Goal: Task Accomplishment & Management: Use online tool/utility

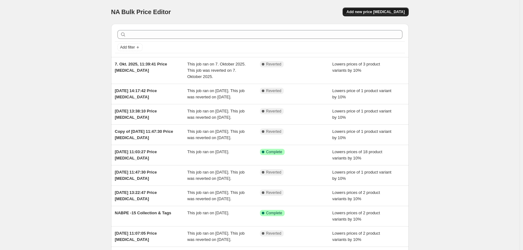
click at [379, 10] on span "Add new price [MEDICAL_DATA]" at bounding box center [376, 11] width 58 height 5
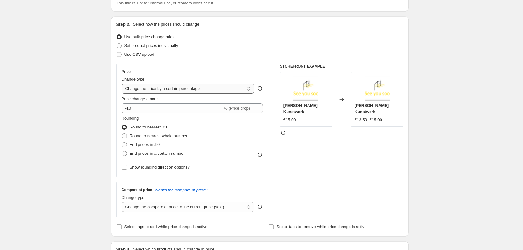
scroll to position [63, 0]
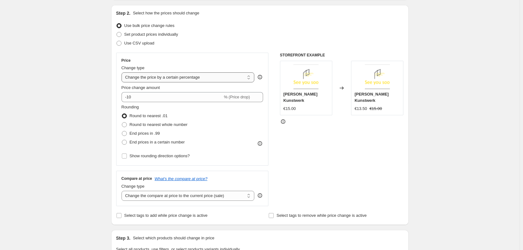
click at [150, 79] on select "Change the price to a certain amount Change the price by a certain amount Chang…" at bounding box center [188, 77] width 133 height 10
click at [163, 79] on select "Change the price to a certain amount Change the price by a certain amount Chang…" at bounding box center [188, 77] width 133 height 10
drag, startPoint x: 241, startPoint y: 79, endPoint x: 238, endPoint y: 80, distance: 3.8
click at [241, 79] on select "Change the price to a certain amount Change the price by a certain amount Chang…" at bounding box center [188, 77] width 133 height 10
select select "pcap"
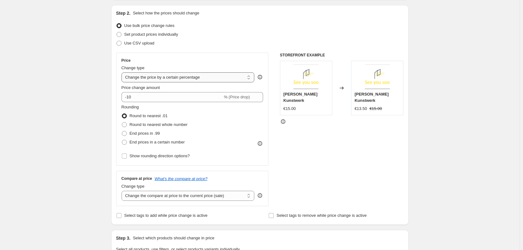
click at [123, 72] on select "Change the price to a certain amount Change the price by a certain amount Chang…" at bounding box center [188, 77] width 133 height 10
type input "-20"
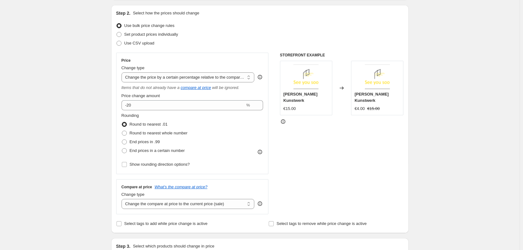
click at [263, 77] on icon at bounding box center [260, 77] width 6 height 6
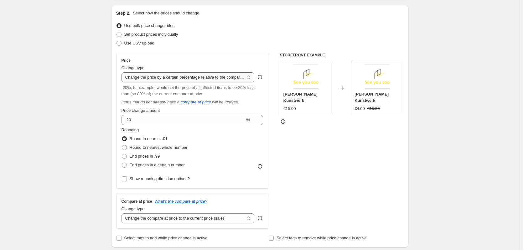
click at [211, 79] on select "Change the price to a certain amount Change the price by a certain amount Chang…" at bounding box center [188, 77] width 133 height 10
click at [202, 66] on div "Change type" at bounding box center [188, 68] width 133 height 6
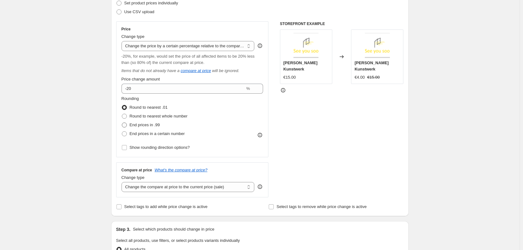
click at [126, 124] on span at bounding box center [124, 125] width 5 height 5
click at [122, 123] on input "End prices in .99" at bounding box center [122, 123] width 0 height 0
radio input "true"
click at [126, 135] on span at bounding box center [124, 133] width 5 height 5
click at [122, 132] on input "End prices in a certain number" at bounding box center [122, 131] width 0 height 0
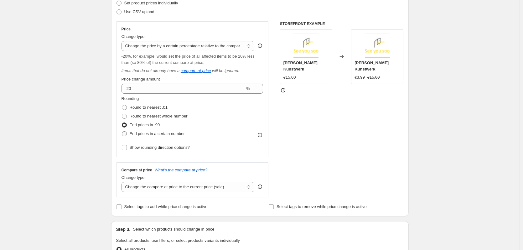
radio input "true"
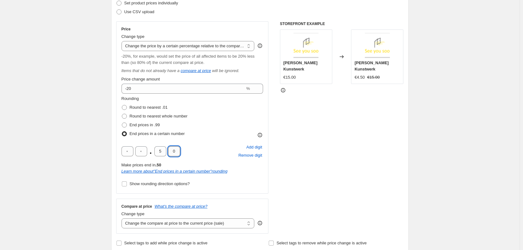
click at [179, 151] on input "0" at bounding box center [174, 151] width 12 height 10
type input "4"
click at [187, 148] on div ". 5 4 Add digit Remove digit" at bounding box center [193, 151] width 142 height 16
click at [127, 124] on span at bounding box center [124, 125] width 5 height 5
click at [122, 123] on input "End prices in .99" at bounding box center [122, 123] width 0 height 0
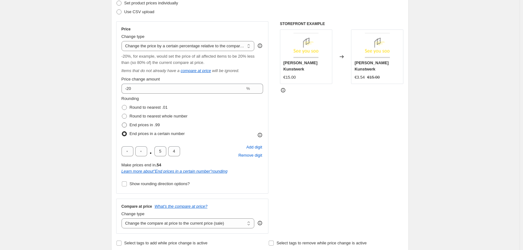
radio input "true"
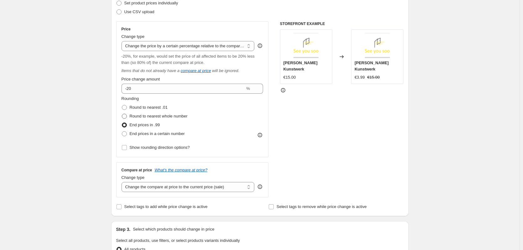
click at [126, 117] on span at bounding box center [124, 116] width 5 height 5
click at [122, 114] on input "Round to nearest whole number" at bounding box center [122, 114] width 0 height 0
radio input "true"
click at [125, 109] on span at bounding box center [124, 107] width 5 height 5
click at [122, 105] on input "Round to nearest .01" at bounding box center [122, 105] width 0 height 0
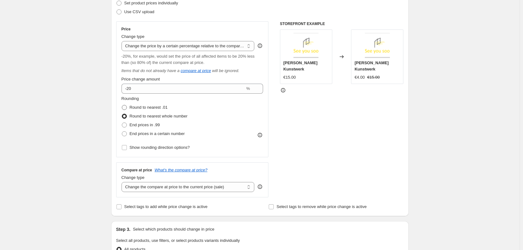
radio input "true"
click at [126, 118] on span at bounding box center [124, 116] width 5 height 5
click at [122, 114] on input "Round to nearest whole number" at bounding box center [122, 114] width 0 height 0
radio input "true"
click at [126, 130] on label "End prices in a certain number" at bounding box center [153, 133] width 63 height 9
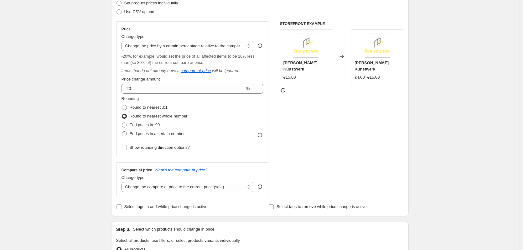
click at [122, 131] on input "End prices in a certain number" at bounding box center [122, 131] width 0 height 0
radio input "true"
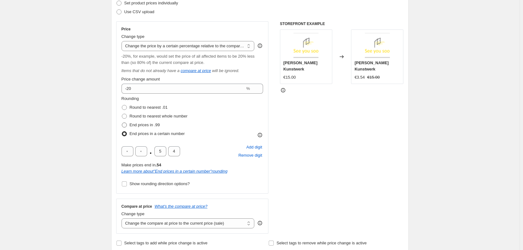
click at [126, 122] on span at bounding box center [125, 125] width 6 height 6
click at [122, 123] on input "End prices in .99" at bounding box center [122, 123] width 0 height 0
radio input "true"
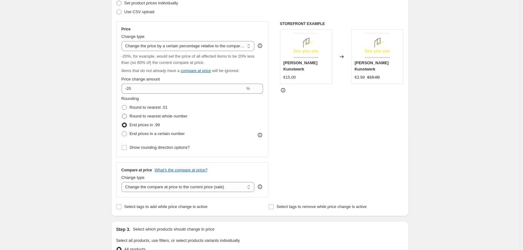
click at [125, 117] on span at bounding box center [124, 116] width 5 height 5
click at [122, 114] on input "Round to nearest whole number" at bounding box center [122, 114] width 0 height 0
radio input "true"
click at [127, 109] on span at bounding box center [124, 107] width 5 height 5
click at [122, 105] on input "Round to nearest .01" at bounding box center [122, 105] width 0 height 0
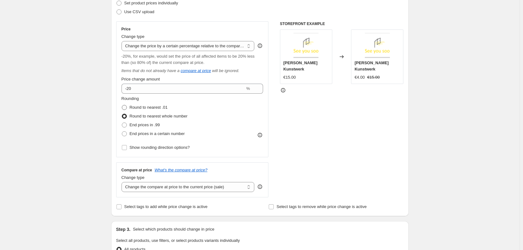
radio input "true"
click at [127, 149] on input "Show rounding direction options?" at bounding box center [124, 147] width 5 height 5
checkbox input "true"
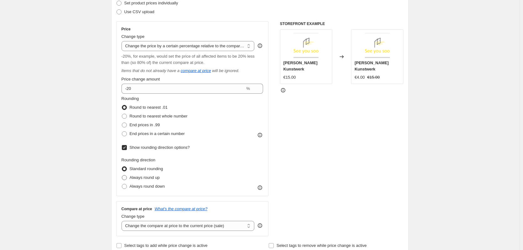
click at [126, 178] on span at bounding box center [124, 177] width 5 height 5
click at [122, 176] on input "Always round up" at bounding box center [122, 175] width 0 height 0
radio input "true"
click at [125, 186] on span at bounding box center [124, 186] width 5 height 5
click at [122, 184] on input "Always round down" at bounding box center [122, 184] width 0 height 0
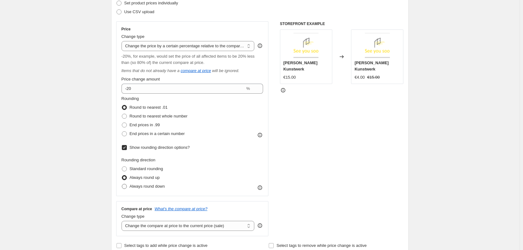
radio input "true"
click at [127, 124] on span at bounding box center [124, 125] width 5 height 5
click at [122, 123] on input "End prices in .99" at bounding box center [122, 123] width 0 height 0
radio input "true"
click at [125, 179] on span at bounding box center [124, 177] width 5 height 5
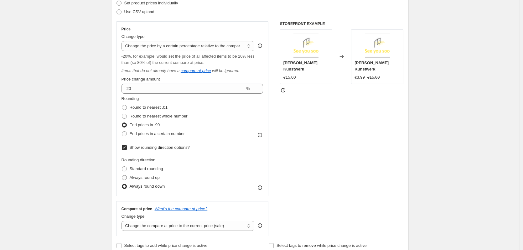
click at [122, 176] on input "Always round up" at bounding box center [122, 175] width 0 height 0
radio input "true"
click at [125, 184] on span at bounding box center [125, 187] width 6 height 6
click at [122, 184] on input "Always round down" at bounding box center [122, 184] width 0 height 0
radio input "true"
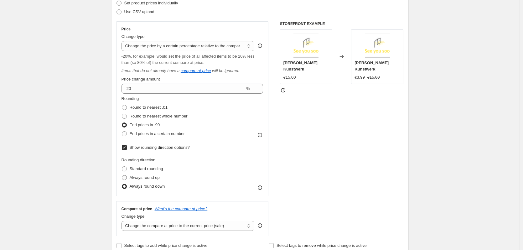
click at [125, 178] on span at bounding box center [124, 177] width 5 height 5
click at [122, 176] on input "Always round up" at bounding box center [122, 175] width 0 height 0
radio input "true"
click at [125, 145] on input "Show rounding direction options?" at bounding box center [124, 147] width 5 height 5
checkbox input "false"
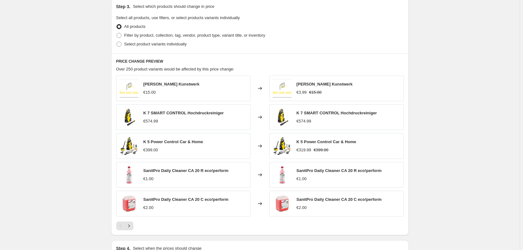
scroll to position [282, 0]
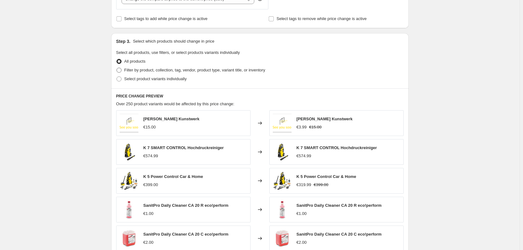
click at [119, 69] on span at bounding box center [119, 70] width 5 height 5
click at [117, 68] on input "Filter by product, collection, tag, vendor, product type, variant title, or inv…" at bounding box center [117, 68] width 0 height 0
radio input "true"
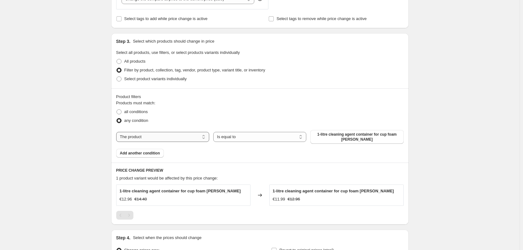
click at [177, 136] on select "The product The product's collection The product's tag The product's vendor The…" at bounding box center [162, 137] width 93 height 10
select select "collection"
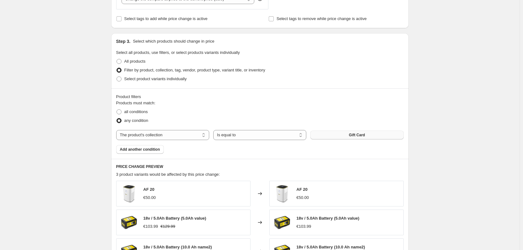
click at [372, 137] on button "Gift Card" at bounding box center [357, 135] width 93 height 9
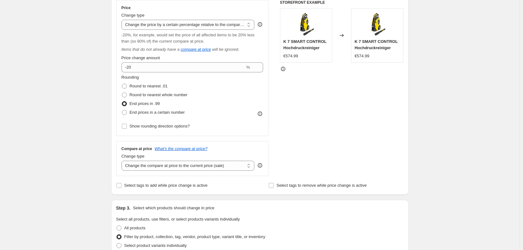
scroll to position [125, 0]
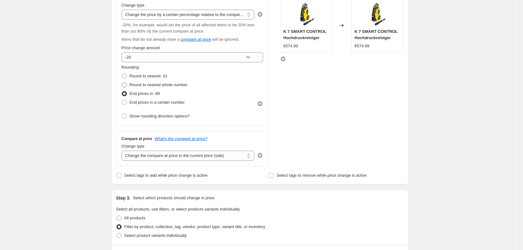
click at [127, 87] on span at bounding box center [124, 84] width 5 height 5
click at [122, 83] on input "Round to nearest whole number" at bounding box center [122, 82] width 0 height 0
radio input "true"
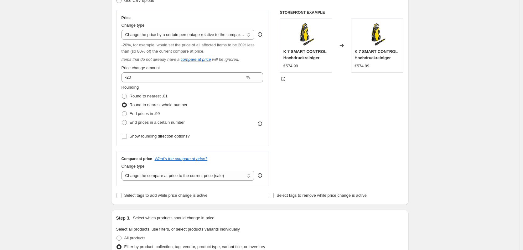
scroll to position [94, 0]
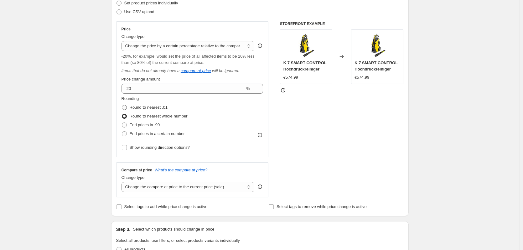
click at [127, 107] on span at bounding box center [124, 107] width 5 height 5
click at [122, 105] on input "Round to nearest .01" at bounding box center [122, 105] width 0 height 0
radio input "true"
click at [126, 117] on span at bounding box center [124, 116] width 5 height 5
click at [122, 114] on input "Round to nearest whole number" at bounding box center [122, 114] width 0 height 0
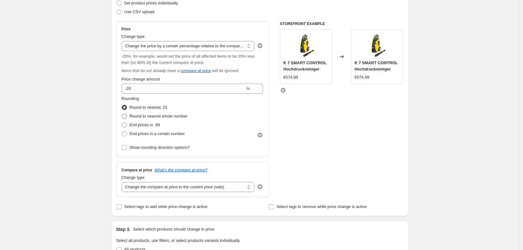
radio input "true"
click at [125, 110] on span at bounding box center [125, 108] width 6 height 6
click at [122, 105] on input "Round to nearest .01" at bounding box center [122, 105] width 0 height 0
radio input "true"
click at [124, 117] on span at bounding box center [124, 116] width 5 height 5
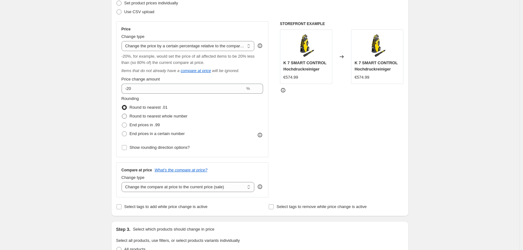
click at [122, 114] on input "Round to nearest whole number" at bounding box center [122, 114] width 0 height 0
radio input "true"
click at [125, 124] on span at bounding box center [124, 125] width 5 height 5
click at [122, 123] on input "End prices in .99" at bounding box center [122, 123] width 0 height 0
radio input "true"
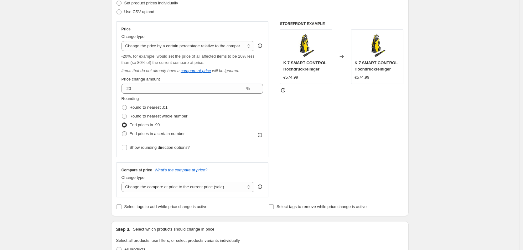
click at [125, 134] on span at bounding box center [124, 133] width 5 height 5
click at [122, 132] on input "End prices in a certain number" at bounding box center [122, 131] width 0 height 0
radio input "true"
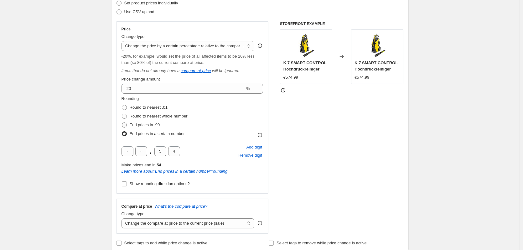
click at [127, 125] on span at bounding box center [124, 125] width 5 height 5
click at [122, 123] on input "End prices in .99" at bounding box center [122, 123] width 0 height 0
radio input "true"
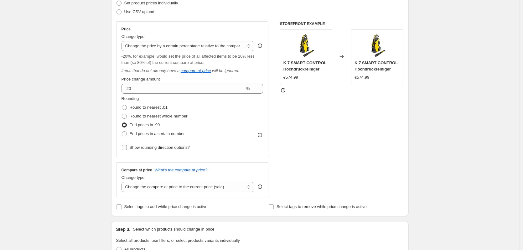
click at [127, 148] on input "Show rounding direction options?" at bounding box center [124, 147] width 5 height 5
checkbox input "true"
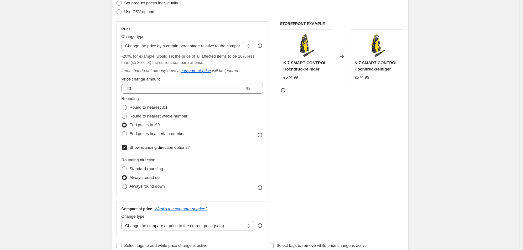
click at [126, 185] on span at bounding box center [124, 186] width 5 height 5
click at [122, 184] on input "Always round down" at bounding box center [122, 184] width 0 height 0
radio input "true"
click at [125, 176] on span at bounding box center [124, 177] width 5 height 5
click at [122, 176] on input "Always round up" at bounding box center [122, 175] width 0 height 0
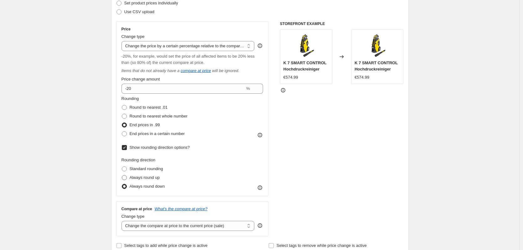
radio input "true"
click at [124, 169] on span at bounding box center [124, 168] width 5 height 5
click at [122, 167] on input "Standard rounding" at bounding box center [122, 166] width 0 height 0
radio input "true"
click at [127, 108] on span at bounding box center [124, 107] width 5 height 5
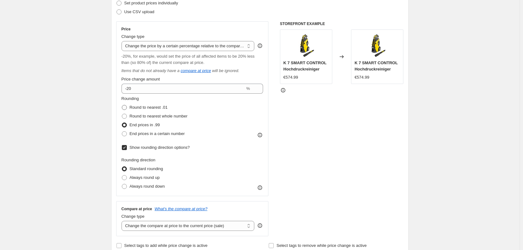
click at [122, 105] on input "Round to nearest .01" at bounding box center [122, 105] width 0 height 0
radio input "true"
click at [173, 44] on select "Change the price to a certain amount Change the price by a certain amount Chang…" at bounding box center [188, 46] width 133 height 10
select select "to"
click at [123, 41] on select "Change the price to a certain amount Change the price by a certain amount Chang…" at bounding box center [188, 46] width 133 height 10
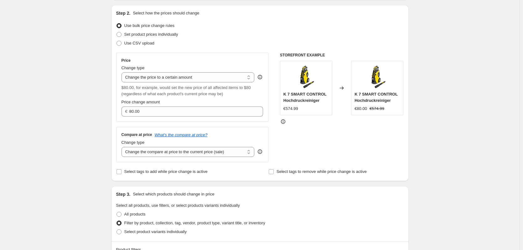
scroll to position [31, 0]
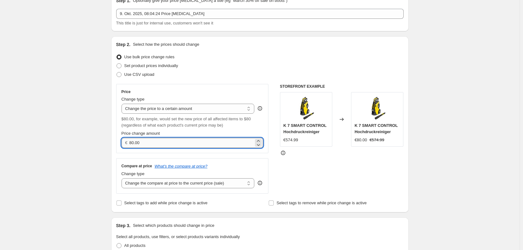
click at [164, 146] on input "80.00" at bounding box center [191, 143] width 124 height 10
click at [134, 140] on input "80.00" at bounding box center [191, 143] width 124 height 10
type input "520.00"
click at [109, 153] on div "Step 1. Optionally give your price [MEDICAL_DATA] a title (eg "March 30% off sa…" at bounding box center [257, 227] width 303 height 481
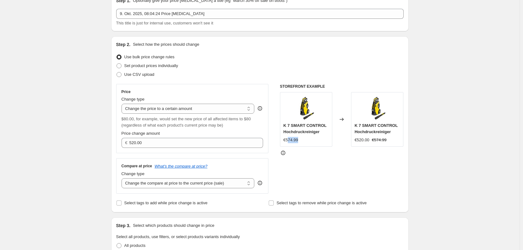
drag, startPoint x: 290, startPoint y: 141, endPoint x: 312, endPoint y: 139, distance: 21.7
click at [312, 139] on div "€574.99" at bounding box center [306, 140] width 45 height 6
drag, startPoint x: 366, startPoint y: 137, endPoint x: 386, endPoint y: 139, distance: 19.8
click at [386, 139] on div "K 7 SMART CONTROL Hochdruckreiniger €520.00 €574.99" at bounding box center [377, 133] width 45 height 21
click at [352, 162] on div "STOREFRONT EXAMPLE K 7 SMART CONTROL Hochdruckreiniger €574.99 Changed to K 7 S…" at bounding box center [342, 139] width 124 height 110
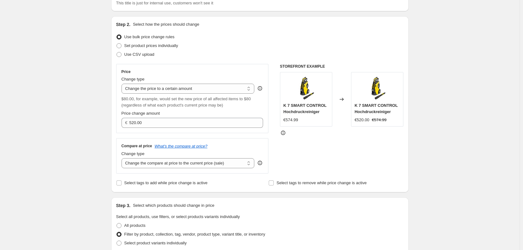
scroll to position [63, 0]
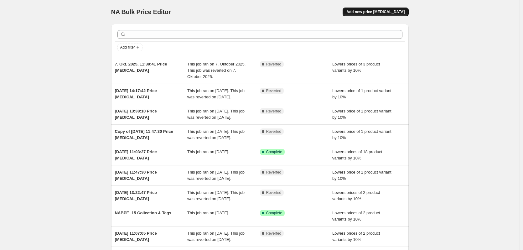
click at [376, 11] on span "Add new price [MEDICAL_DATA]" at bounding box center [376, 11] width 58 height 5
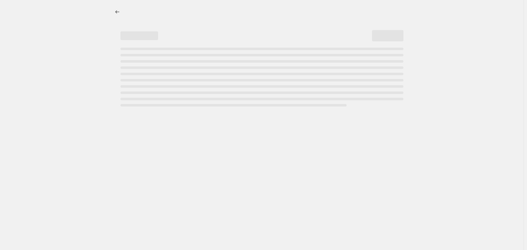
select select "percentage"
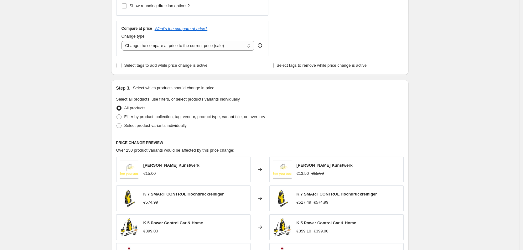
scroll to position [251, 0]
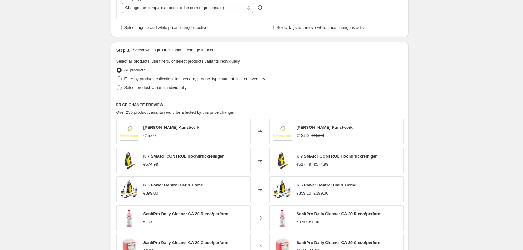
click at [167, 80] on span "Filter by product, collection, tag, vendor, product type, variant title, or inv…" at bounding box center [194, 78] width 141 height 5
click at [117, 77] on input "Filter by product, collection, tag, vendor, product type, variant title, or inv…" at bounding box center [117, 76] width 0 height 0
radio input "true"
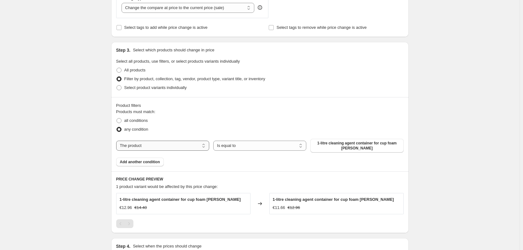
click at [135, 147] on select "The product The product's collection The product's tag The product's vendor The…" at bounding box center [162, 146] width 93 height 10
click at [330, 148] on span "1-litre cleaning agent container for cup foam [PERSON_NAME]" at bounding box center [357, 146] width 86 height 10
click at [188, 150] on select "The product The product's collection The product's tag The product's vendor The…" at bounding box center [162, 146] width 93 height 10
click at [238, 144] on select "Is equal to Is not equal to" at bounding box center [259, 146] width 93 height 10
click at [178, 148] on select "The product The product's collection The product's tag The product's vendor The…" at bounding box center [162, 146] width 93 height 10
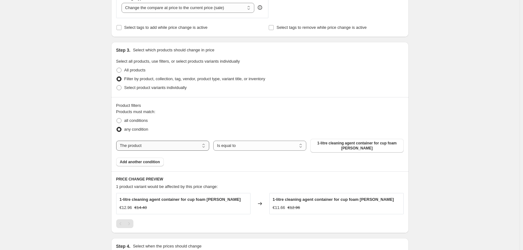
select select "collection"
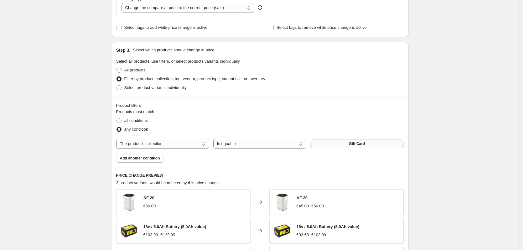
click at [337, 148] on button "Gift Card" at bounding box center [357, 143] width 93 height 9
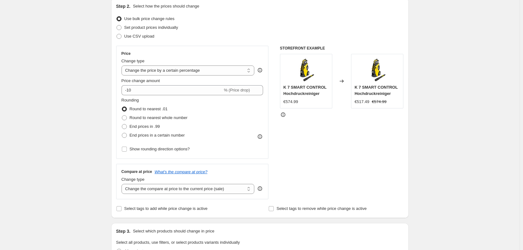
scroll to position [63, 0]
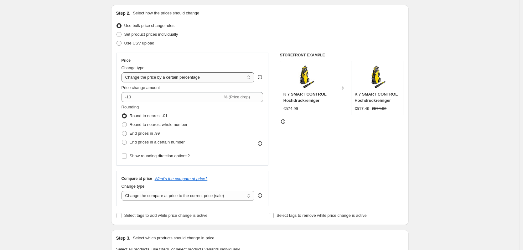
click at [179, 80] on select "Change the price to a certain amount Change the price by a certain amount Chang…" at bounding box center [188, 77] width 133 height 10
click at [163, 78] on select "Change the price to a certain amount Change the price by a certain amount Chang…" at bounding box center [188, 77] width 133 height 10
select select "to"
click at [123, 72] on select "Change the price to a certain amount Change the price by a certain amount Chang…" at bounding box center [188, 77] width 133 height 10
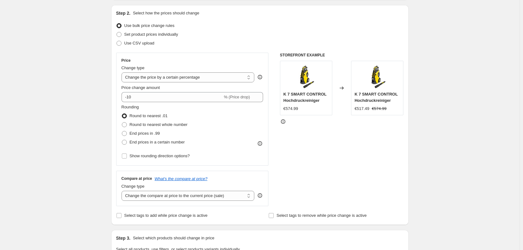
type input "80.00"
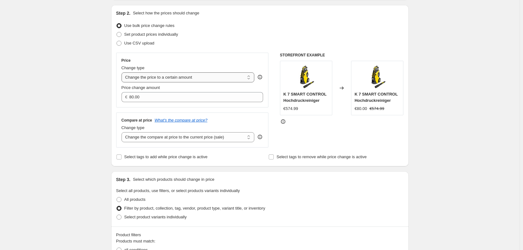
click at [217, 77] on select "Change the price to a certain amount Change the price by a certain amount Chang…" at bounding box center [188, 77] width 133 height 10
select select "by"
click at [123, 72] on select "Change the price to a certain amount Change the price by a certain amount Chang…" at bounding box center [188, 77] width 133 height 10
type input "-10.00"
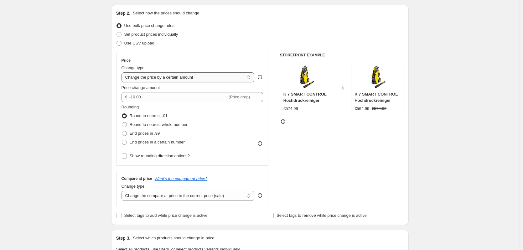
click at [203, 75] on select "Change the price to a certain amount Change the price by a certain amount Chang…" at bounding box center [188, 77] width 133 height 10
select select "percentage"
click at [123, 72] on select "Change the price to a certain amount Change the price by a certain amount Chang…" at bounding box center [188, 77] width 133 height 10
type input "-15"
drag, startPoint x: 202, startPoint y: 77, endPoint x: 203, endPoint y: 81, distance: 4.0
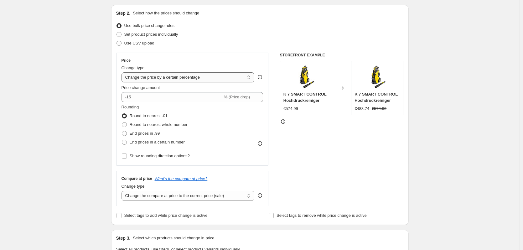
click at [202, 77] on select "Change the price to a certain amount Change the price by a certain amount Chang…" at bounding box center [188, 77] width 133 height 10
click at [123, 72] on select "Change the price to a certain amount Change the price by a certain amount Chang…" at bounding box center [188, 77] width 133 height 10
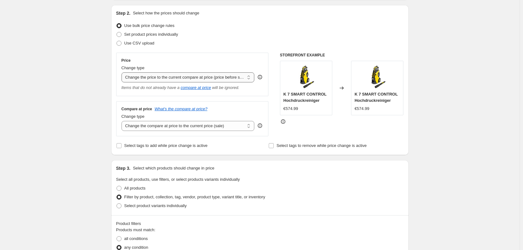
click at [199, 80] on select "Change the price to a certain amount Change the price by a certain amount Chang…" at bounding box center [188, 77] width 133 height 10
click at [123, 72] on select "Change the price to a certain amount Change the price by a certain amount Chang…" at bounding box center [188, 77] width 133 height 10
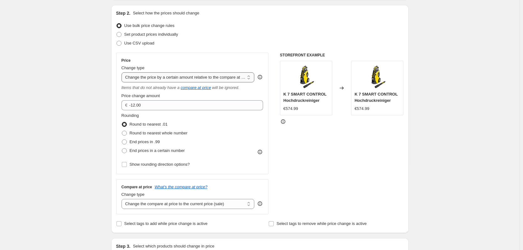
click at [168, 76] on select "Change the price to a certain amount Change the price by a certain amount Chang…" at bounding box center [188, 77] width 133 height 10
select select "pcap"
click at [123, 72] on select "Change the price to a certain amount Change the price by a certain amount Chang…" at bounding box center [188, 77] width 133 height 10
type input "-20"
click at [151, 76] on select "Change the price to a certain amount Change the price by a certain amount Chang…" at bounding box center [188, 77] width 133 height 10
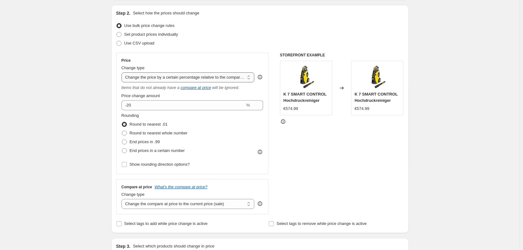
select select "to"
click at [123, 72] on select "Change the price to a certain amount Change the price by a certain amount Chang…" at bounding box center [188, 77] width 133 height 10
type input "80.00"
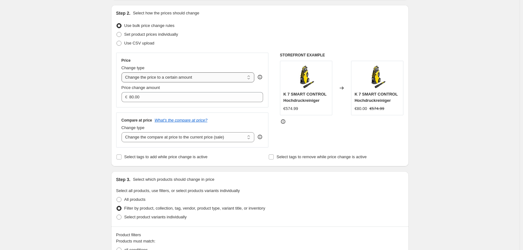
click at [150, 76] on select "Change the price to a certain amount Change the price by a certain amount Chang…" at bounding box center [188, 77] width 133 height 10
select select "by"
click at [123, 72] on select "Change the price to a certain amount Change the price by a certain amount Chang…" at bounding box center [188, 77] width 133 height 10
type input "-10.00"
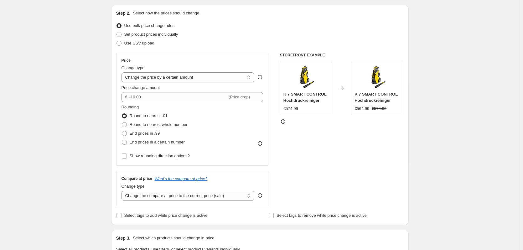
click at [207, 84] on div "Price Change type Change the price to a certain amount Change the price by a ce…" at bounding box center [193, 109] width 142 height 103
click at [208, 76] on select "Change the price to a certain amount Change the price by a certain amount Chang…" at bounding box center [188, 77] width 133 height 10
select select "percentage"
click at [123, 72] on select "Change the price to a certain amount Change the price by a certain amount Chang…" at bounding box center [188, 77] width 133 height 10
type input "-15"
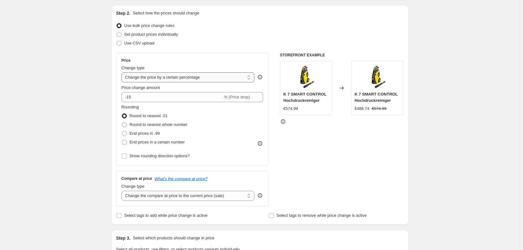
click at [230, 76] on select "Change the price to a certain amount Change the price by a certain amount Chang…" at bounding box center [188, 77] width 133 height 10
click at [229, 76] on select "Change the price to a certain amount Change the price by a certain amount Chang…" at bounding box center [188, 77] width 133 height 10
click at [205, 197] on select "Change the compare at price to the current price (sale) Change the compare at p…" at bounding box center [188, 196] width 133 height 10
click at [338, 182] on div "STOREFRONT EXAMPLE K 7 SMART CONTROL Hochdruckreiniger €574.99 Changed to K 7 S…" at bounding box center [342, 130] width 124 height 154
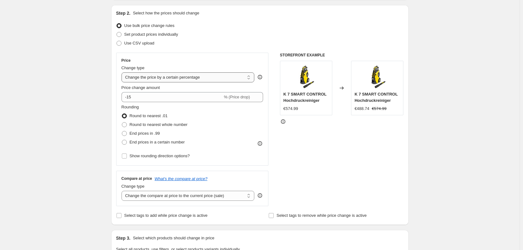
click at [162, 82] on select "Change the price to a certain amount Change the price by a certain amount Chang…" at bounding box center [188, 77] width 133 height 10
select select "to"
click at [123, 72] on select "Change the price to a certain amount Change the price by a certain amount Chang…" at bounding box center [188, 77] width 133 height 10
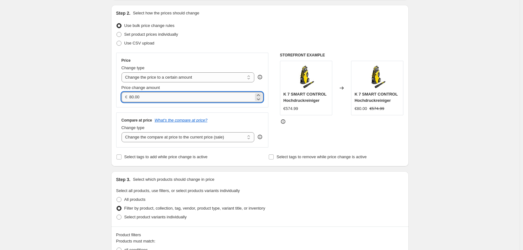
click at [134, 96] on input "80.00" at bounding box center [191, 97] width 124 height 10
type input "520.00"
click at [261, 109] on div "Price Change type Change the price to a certain amount Change the price by a ce…" at bounding box center [192, 100] width 153 height 95
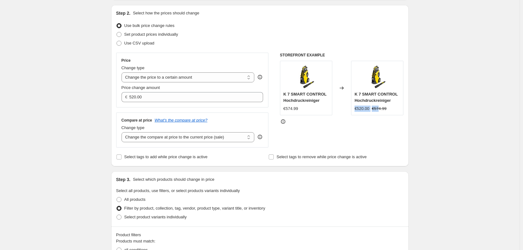
drag, startPoint x: 355, startPoint y: 110, endPoint x: 380, endPoint y: 108, distance: 25.2
click at [380, 108] on div "K 7 SMART CONTROL Hochdruckreiniger €520.00 €574.99" at bounding box center [377, 88] width 52 height 55
click at [377, 137] on div "STOREFRONT EXAMPLE K 7 SMART CONTROL Hochdruckreiniger €574.99 Changed to K 7 S…" at bounding box center [342, 100] width 124 height 95
click at [200, 77] on select "Change the price to a certain amount Change the price by a certain amount Chang…" at bounding box center [188, 77] width 133 height 10
select select "by"
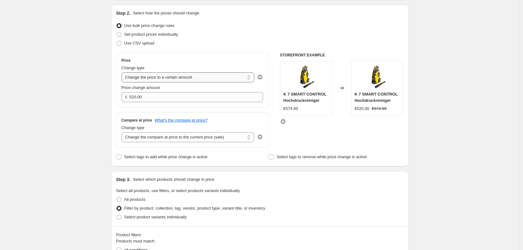
click at [123, 72] on select "Change the price to a certain amount Change the price by a certain amount Chang…" at bounding box center [188, 77] width 133 height 10
type input "-10.00"
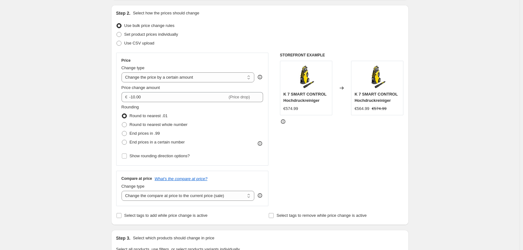
click at [171, 83] on div "Price Change type Change the price to a certain amount Change the price by a ce…" at bounding box center [193, 109] width 142 height 103
click at [172, 77] on select "Change the price to a certain amount Change the price by a certain amount Chang…" at bounding box center [188, 77] width 133 height 10
drag, startPoint x: 260, startPoint y: 36, endPoint x: 259, endPoint y: 32, distance: 4.3
click at [260, 36] on div "Set product prices individually" at bounding box center [260, 34] width 288 height 9
click at [188, 80] on select "Change the price to a certain amount Change the price by a certain amount Chang…" at bounding box center [188, 77] width 133 height 10
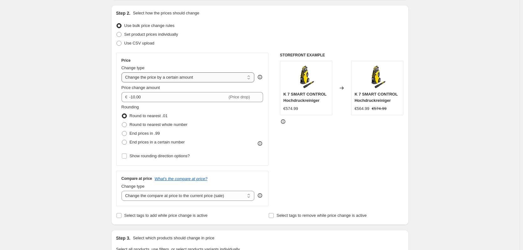
select select "to"
click at [123, 72] on select "Change the price to a certain amount Change the price by a certain amount Chang…" at bounding box center [188, 77] width 133 height 10
type input "80.00"
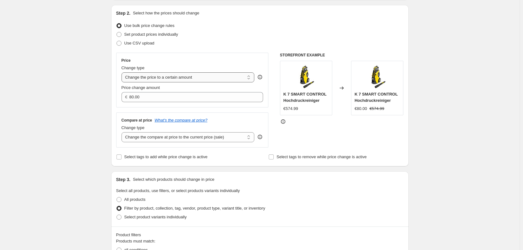
click at [159, 79] on select "Change the price to a certain amount Change the price by a certain amount Chang…" at bounding box center [188, 77] width 133 height 10
select select "by"
click at [123, 72] on select "Change the price to a certain amount Change the price by a certain amount Chang…" at bounding box center [188, 77] width 133 height 10
type input "-10.00"
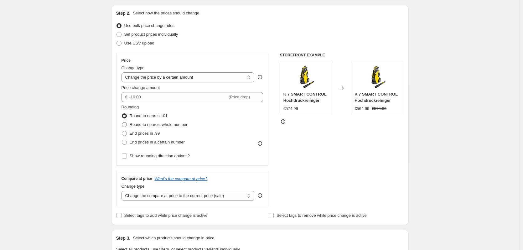
click at [127, 125] on span at bounding box center [124, 124] width 5 height 5
click at [122, 123] on input "Round to nearest whole number" at bounding box center [122, 122] width 0 height 0
radio input "true"
click at [124, 117] on span at bounding box center [124, 115] width 5 height 5
click at [122, 114] on input "Round to nearest .01" at bounding box center [122, 113] width 0 height 0
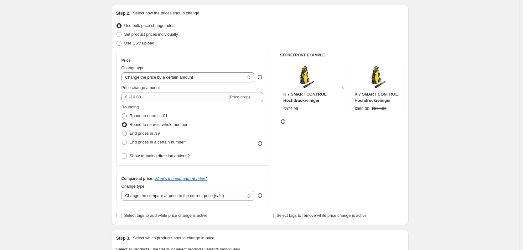
radio input "true"
drag, startPoint x: 358, startPoint y: 111, endPoint x: 373, endPoint y: 108, distance: 15.3
click at [373, 108] on div "€564.99 €574.99" at bounding box center [377, 109] width 45 height 6
click at [126, 125] on span at bounding box center [124, 124] width 5 height 5
click at [122, 123] on input "Round to nearest whole number" at bounding box center [122, 122] width 0 height 0
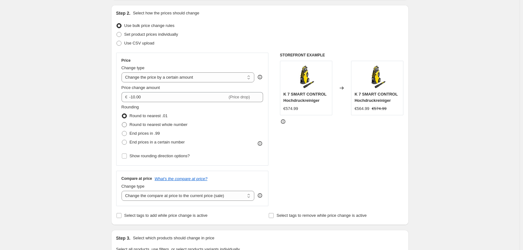
radio input "true"
click at [127, 131] on span at bounding box center [125, 134] width 6 height 6
click at [122, 131] on input "End prices in .99" at bounding box center [122, 131] width 0 height 0
radio input "true"
click at [126, 142] on span at bounding box center [124, 142] width 5 height 5
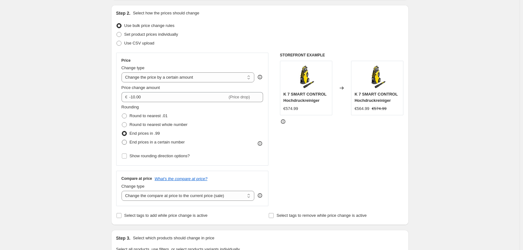
click at [122, 140] on input "End prices in a certain number" at bounding box center [122, 140] width 0 height 0
radio input "true"
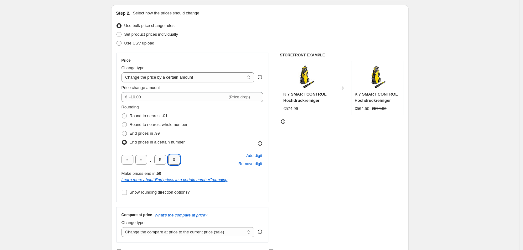
click at [178, 159] on input "0" at bounding box center [174, 160] width 12 height 10
type input "4"
click at [204, 157] on div ". 5 4 Add digit Remove digit" at bounding box center [193, 160] width 142 height 16
drag, startPoint x: 362, startPoint y: 106, endPoint x: 374, endPoint y: 109, distance: 12.4
click at [374, 109] on div "€564.54 €574.99" at bounding box center [377, 109] width 45 height 6
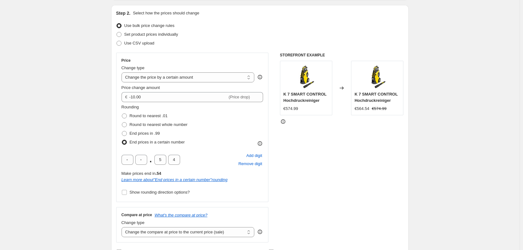
click at [330, 141] on div "STOREFRONT EXAMPLE K 7 SMART CONTROL Hochdruckreiniger €574.99 Changed to K 7 S…" at bounding box center [342, 148] width 124 height 190
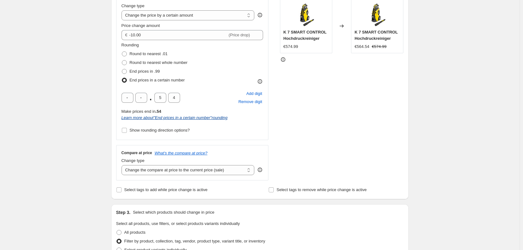
scroll to position [125, 0]
click at [127, 129] on input "Show rounding direction options?" at bounding box center [124, 129] width 5 height 5
checkbox input "true"
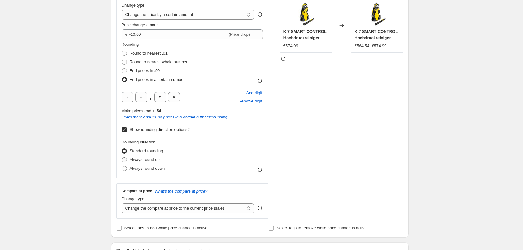
click at [126, 160] on span at bounding box center [124, 159] width 5 height 5
click at [122, 158] on input "Always round up" at bounding box center [122, 157] width 0 height 0
radio input "true"
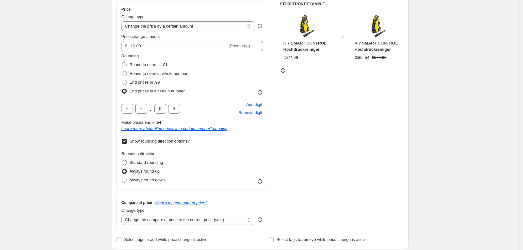
scroll to position [94, 0]
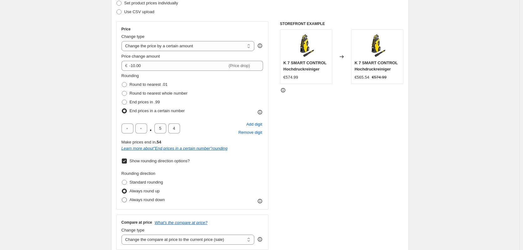
click at [127, 200] on span at bounding box center [125, 200] width 6 height 6
click at [122, 198] on input "Always round down" at bounding box center [122, 197] width 0 height 0
radio input "true"
click at [125, 103] on span at bounding box center [124, 102] width 5 height 5
click at [122, 100] on input "End prices in .99" at bounding box center [122, 100] width 0 height 0
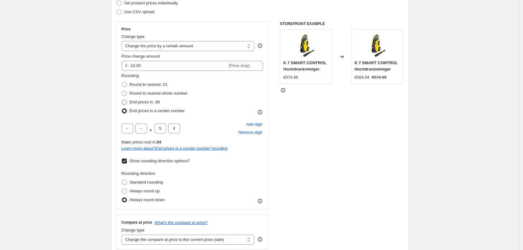
radio input "true"
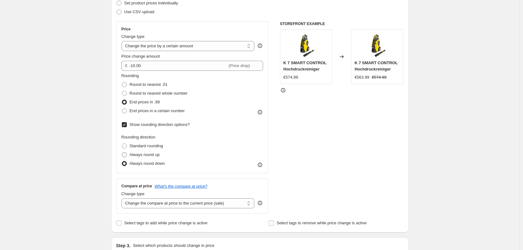
click at [127, 158] on span at bounding box center [125, 155] width 6 height 6
click at [122, 153] on input "Always round up" at bounding box center [122, 152] width 0 height 0
radio input "true"
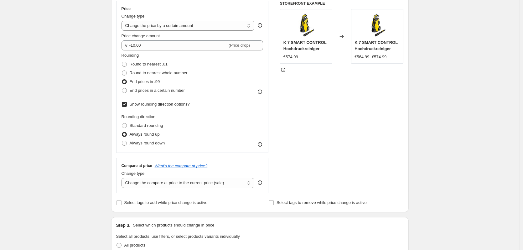
scroll to position [125, 0]
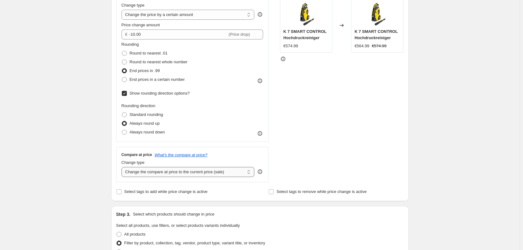
click at [216, 175] on select "Change the compare at price to the current price (sale) Change the compare at p…" at bounding box center [188, 172] width 133 height 10
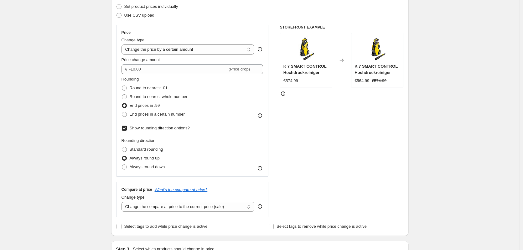
scroll to position [63, 0]
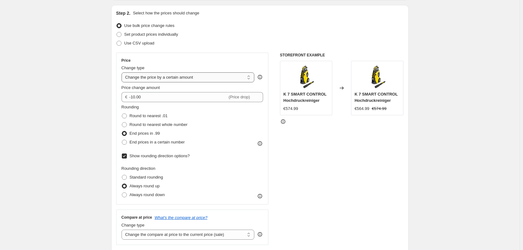
click at [170, 73] on select "Change the price to a certain amount Change the price by a certain amount Chang…" at bounding box center [188, 77] width 133 height 10
click at [182, 72] on div "Change type Change the price to a certain amount Change the price by a certain …" at bounding box center [188, 74] width 133 height 18
click at [171, 80] on select "Change the price to a certain amount Change the price by a certain amount Chang…" at bounding box center [188, 77] width 133 height 10
select select "to"
click at [123, 72] on select "Change the price to a certain amount Change the price by a certain amount Chang…" at bounding box center [188, 77] width 133 height 10
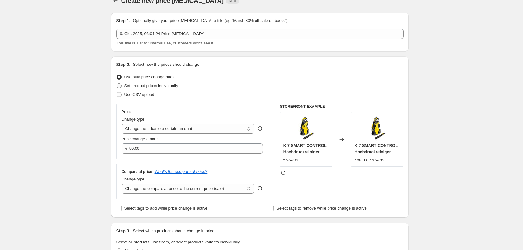
scroll to position [31, 0]
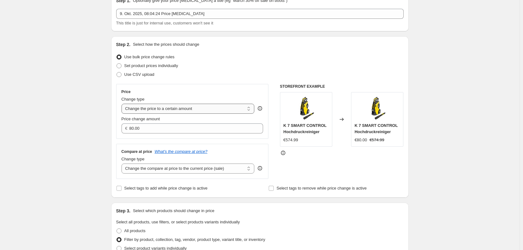
click at [203, 113] on select "Change the price to a certain amount Change the price by a certain amount Chang…" at bounding box center [188, 109] width 133 height 10
click at [203, 110] on select "Change the price to a certain amount Change the price by a certain amount Chang…" at bounding box center [188, 109] width 133 height 10
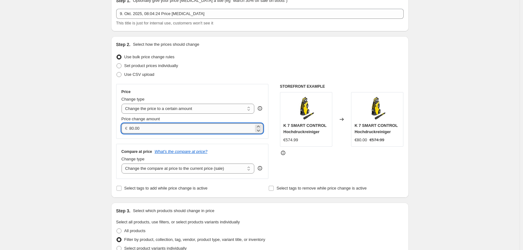
drag, startPoint x: 130, startPoint y: 128, endPoint x: 134, endPoint y: 127, distance: 4.1
click at [134, 127] on div "€ 80.00" at bounding box center [193, 129] width 142 height 10
click at [135, 129] on input "80.00" at bounding box center [191, 129] width 124 height 10
type input "520.00"
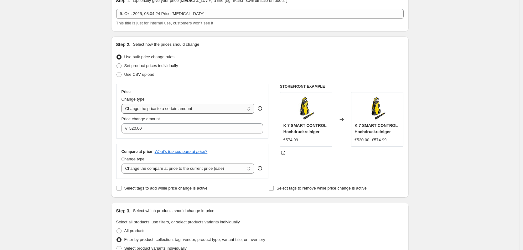
click at [197, 111] on select "Change the price to a certain amount Change the price by a certain amount Chang…" at bounding box center [188, 109] width 133 height 10
click at [123, 104] on select "Change the price to a certain amount Change the price by a certain amount Chang…" at bounding box center [188, 109] width 133 height 10
drag, startPoint x: 356, startPoint y: 139, endPoint x: 374, endPoint y: 139, distance: 18.2
click at [374, 139] on div "K 7 SMART CONTROL Hochdruckreiniger €520.00 €574.99" at bounding box center [377, 119] width 52 height 55
click at [366, 152] on div at bounding box center [342, 153] width 124 height 6
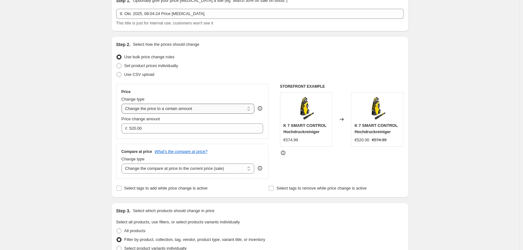
click at [216, 106] on select "Change the price to a certain amount Change the price by a certain amount Chang…" at bounding box center [188, 109] width 133 height 10
select select "by"
click at [123, 104] on select "Change the price to a certain amount Change the price by a certain amount Chang…" at bounding box center [188, 109] width 133 height 10
type input "-10.00"
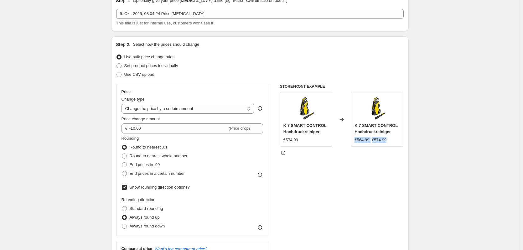
drag, startPoint x: 357, startPoint y: 139, endPoint x: 387, endPoint y: 142, distance: 29.9
click at [387, 142] on div "€564.99 €574.99" at bounding box center [377, 140] width 45 height 6
click at [386, 154] on div at bounding box center [342, 153] width 124 height 6
drag, startPoint x: 357, startPoint y: 139, endPoint x: 383, endPoint y: 141, distance: 25.8
click at [383, 141] on div "€564.99 €574.99" at bounding box center [377, 140] width 45 height 6
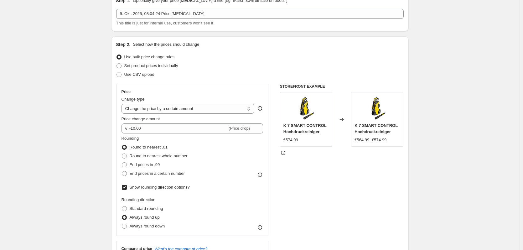
click at [316, 173] on div "STOREFRONT EXAMPLE K 7 SMART CONTROL Hochdruckreiniger €574.99 Changed to K 7 S…" at bounding box center [342, 180] width 124 height 192
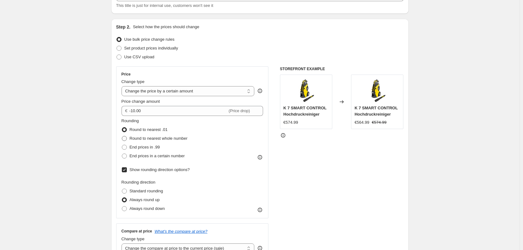
scroll to position [63, 0]
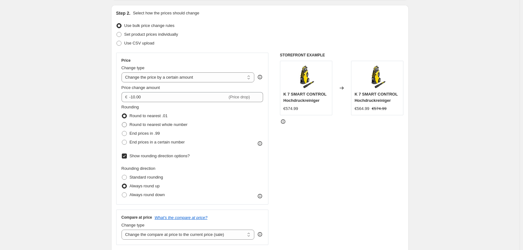
click at [126, 124] on span at bounding box center [124, 124] width 5 height 5
click at [122, 123] on input "Round to nearest whole number" at bounding box center [122, 122] width 0 height 0
radio input "true"
click at [127, 130] on label "End prices in .99" at bounding box center [141, 133] width 39 height 9
click at [122, 131] on input "End prices in .99" at bounding box center [122, 131] width 0 height 0
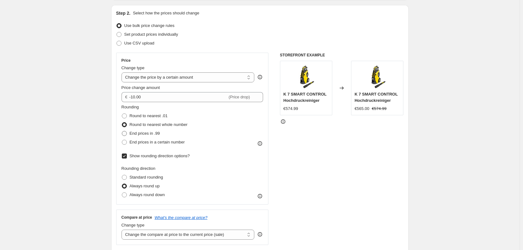
radio input "true"
click at [127, 117] on span at bounding box center [124, 115] width 5 height 5
click at [122, 114] on input "Round to nearest .01" at bounding box center [122, 113] width 0 height 0
radio input "true"
click at [127, 124] on span at bounding box center [124, 124] width 5 height 5
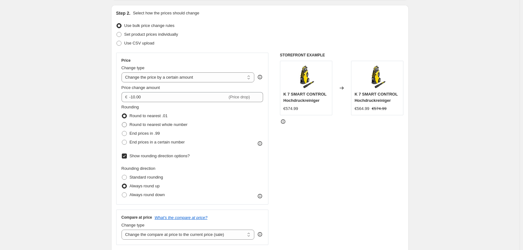
click at [122, 123] on input "Round to nearest whole number" at bounding box center [122, 122] width 0 height 0
radio input "true"
click at [127, 115] on span at bounding box center [124, 115] width 5 height 5
click at [122, 114] on input "Round to nearest .01" at bounding box center [122, 113] width 0 height 0
radio input "true"
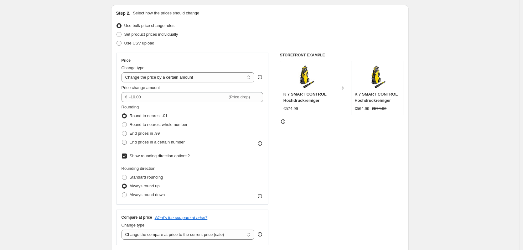
click at [127, 144] on span at bounding box center [125, 142] width 6 height 6
click at [122, 140] on input "End prices in a certain number" at bounding box center [122, 140] width 0 height 0
radio input "true"
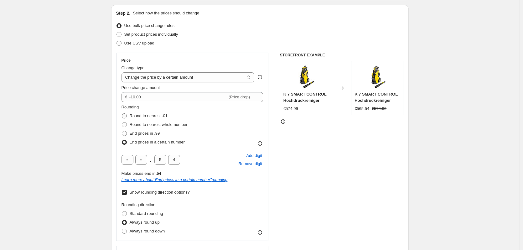
click at [125, 113] on span at bounding box center [124, 115] width 5 height 5
click at [122, 113] on input "Round to nearest .01" at bounding box center [122, 113] width 0 height 0
radio input "true"
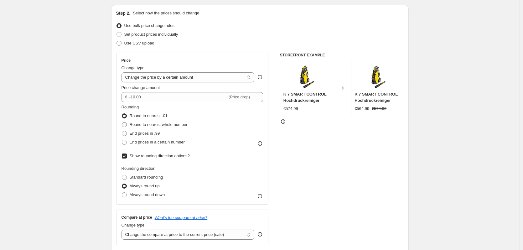
click at [125, 124] on span at bounding box center [124, 124] width 5 height 5
click at [122, 123] on input "Round to nearest whole number" at bounding box center [122, 122] width 0 height 0
radio input "true"
drag, startPoint x: 361, startPoint y: 112, endPoint x: 372, endPoint y: 109, distance: 11.9
click at [372, 109] on div "€565.00 €574.99" at bounding box center [377, 109] width 45 height 6
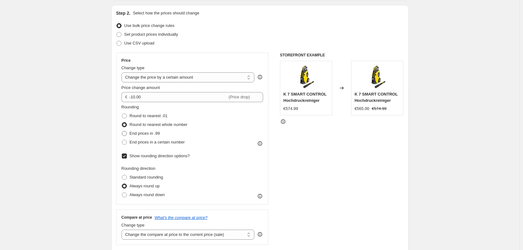
click at [126, 134] on span at bounding box center [124, 133] width 5 height 5
click at [122, 131] on input "End prices in .99" at bounding box center [122, 131] width 0 height 0
radio input "true"
drag, startPoint x: 363, startPoint y: 110, endPoint x: 372, endPoint y: 108, distance: 9.2
click at [372, 108] on div "€564.99 €574.99" at bounding box center [377, 109] width 45 height 6
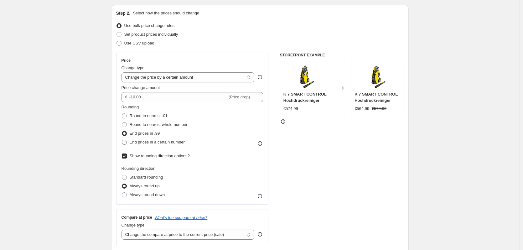
click at [127, 143] on span at bounding box center [124, 142] width 5 height 5
click at [122, 140] on input "End prices in a certain number" at bounding box center [122, 140] width 0 height 0
radio input "true"
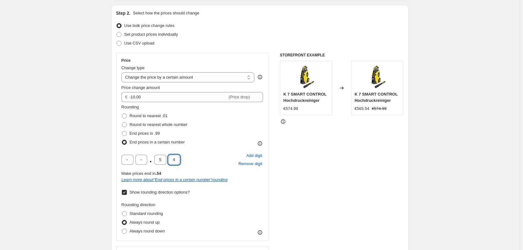
click at [177, 158] on input "4" at bounding box center [174, 160] width 12 height 10
type input "5"
click at [194, 162] on div ". 5 5 Add digit Remove digit" at bounding box center [193, 160] width 142 height 16
drag, startPoint x: 367, startPoint y: 108, endPoint x: 373, endPoint y: 107, distance: 6.1
click at [373, 107] on div "€565.55 €574.99" at bounding box center [377, 109] width 45 height 6
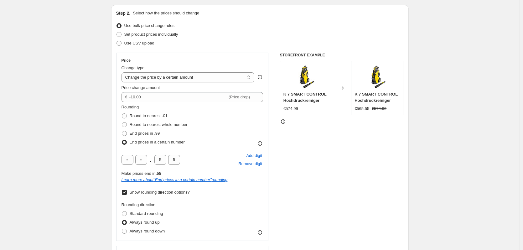
click at [344, 164] on div "STOREFRONT EXAMPLE K 7 SMART CONTROL Hochdruckreiniger €574.99 Changed to K 7 S…" at bounding box center [342, 167] width 124 height 229
click at [126, 114] on span at bounding box center [124, 115] width 5 height 5
click at [122, 114] on input "Round to nearest .01" at bounding box center [122, 113] width 0 height 0
radio input "true"
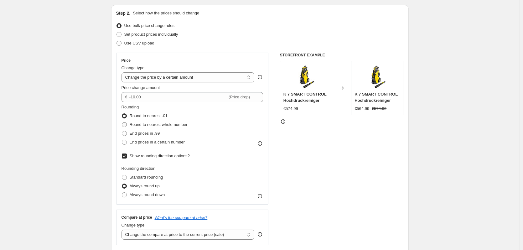
click at [125, 125] on span at bounding box center [124, 124] width 5 height 5
click at [122, 123] on input "Round to nearest whole number" at bounding box center [122, 122] width 0 height 0
radio input "true"
drag, startPoint x: 365, startPoint y: 106, endPoint x: 373, endPoint y: 107, distance: 8.8
click at [373, 107] on div "€565.00 €574.99" at bounding box center [377, 109] width 45 height 6
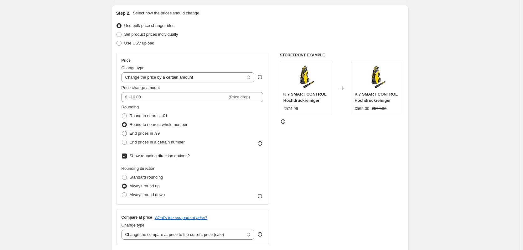
click at [125, 133] on span at bounding box center [124, 133] width 5 height 5
click at [122, 131] on input "End prices in .99" at bounding box center [122, 131] width 0 height 0
radio input "true"
drag, startPoint x: 366, startPoint y: 107, endPoint x: 369, endPoint y: 107, distance: 3.5
click at [369, 107] on div "€564.99" at bounding box center [362, 109] width 15 height 6
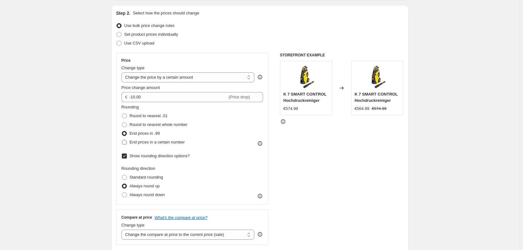
click at [127, 142] on span at bounding box center [124, 142] width 5 height 5
click at [122, 140] on input "End prices in a certain number" at bounding box center [122, 140] width 0 height 0
radio input "true"
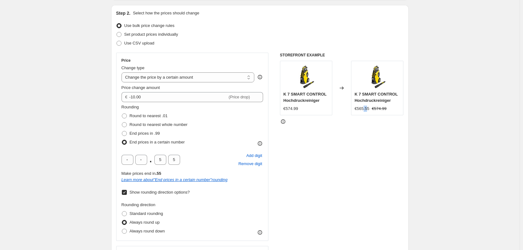
drag, startPoint x: 365, startPoint y: 109, endPoint x: 369, endPoint y: 108, distance: 4.7
click at [369, 108] on div "€565.55" at bounding box center [362, 109] width 15 height 6
click at [255, 156] on span "Add digit" at bounding box center [254, 156] width 16 height 6
click at [250, 166] on span "Remove digit" at bounding box center [251, 164] width 24 height 6
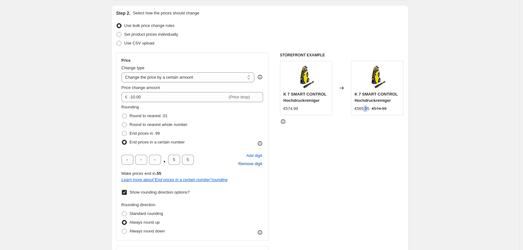
click at [250, 166] on span "Remove digit" at bounding box center [251, 164] width 24 height 6
click at [172, 160] on input "5" at bounding box center [174, 160] width 12 height 10
click at [145, 160] on input "text" at bounding box center [141, 160] width 12 height 10
click at [185, 161] on div ". 5 5 Add digit Remove digit" at bounding box center [193, 160] width 142 height 16
drag, startPoint x: 124, startPoint y: 105, endPoint x: 134, endPoint y: 104, distance: 10.4
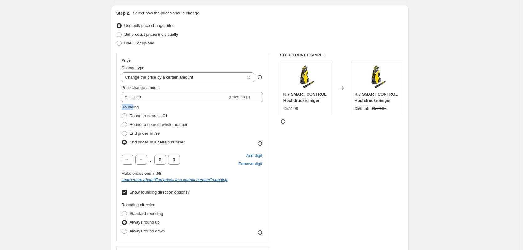
click at [134, 104] on div "Price Change type Change the price to a certain amount Change the price by a ce…" at bounding box center [193, 147] width 142 height 178
drag, startPoint x: 139, startPoint y: 117, endPoint x: 165, endPoint y: 118, distance: 26.7
click at [165, 118] on span "Round to nearest .01" at bounding box center [149, 115] width 38 height 5
drag, startPoint x: 298, startPoint y: 111, endPoint x: 302, endPoint y: 109, distance: 4.1
click at [302, 109] on div "€574.99" at bounding box center [306, 109] width 45 height 6
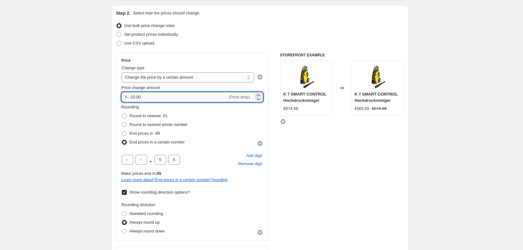
click at [137, 98] on input "-10.00" at bounding box center [178, 97] width 98 height 10
click at [375, 159] on div "STOREFRONT EXAMPLE K 7 SMART CONTROL Hochdruckreiniger €574.99 Changed to K 7 S…" at bounding box center [342, 167] width 124 height 229
click at [135, 96] on input "-7499.00" at bounding box center [178, 97] width 98 height 10
click at [137, 96] on input "-7499.00" at bounding box center [178, 97] width 98 height 10
click at [139, 95] on input "-7499.00" at bounding box center [178, 97] width 98 height 10
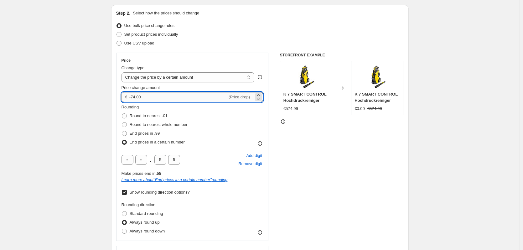
click at [141, 96] on input "-74.00" at bounding box center [178, 97] width 98 height 10
type input "-74.99"
click at [399, 155] on div "STOREFRONT EXAMPLE K 7 SMART CONTROL Hochdruckreiniger €574.99 Changed to K 7 S…" at bounding box center [342, 167] width 124 height 229
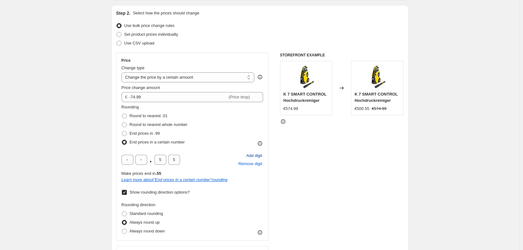
click at [258, 156] on span "Add digit" at bounding box center [254, 156] width 16 height 6
click at [132, 159] on input "text" at bounding box center [128, 160] width 12 height 10
type input "1"
type input "2"
type input "0"
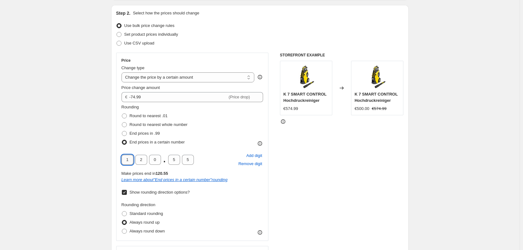
click at [131, 159] on input "1" at bounding box center [128, 160] width 12 height 10
type input "4"
type input "8"
click at [220, 164] on div "4 8 0 . 5 5 Add digit Remove digit" at bounding box center [193, 160] width 142 height 16
click at [273, 181] on div "Price Change type Change the price to a certain amount Change the price by a ce…" at bounding box center [260, 167] width 288 height 229
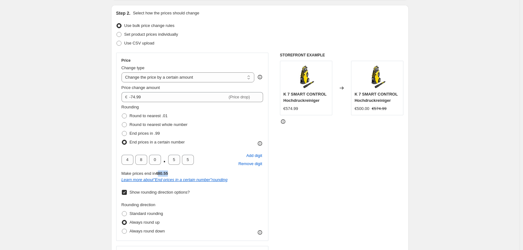
drag, startPoint x: 161, startPoint y: 173, endPoint x: 188, endPoint y: 172, distance: 27.0
click at [188, 172] on div "Make prices end in 480.55" at bounding box center [193, 174] width 142 height 6
drag, startPoint x: 247, startPoint y: 170, endPoint x: 257, endPoint y: 167, distance: 10.6
click at [247, 170] on div "4 8 0 . 5 5 Add digit Remove digit Make prices end in 480.55 Learn more about "…" at bounding box center [193, 167] width 142 height 31
click at [365, 107] on div "€500.00" at bounding box center [362, 109] width 15 height 6
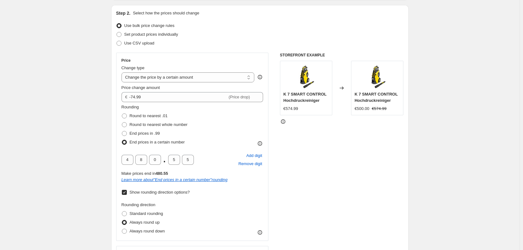
click at [260, 142] on icon at bounding box center [260, 143] width 6 height 6
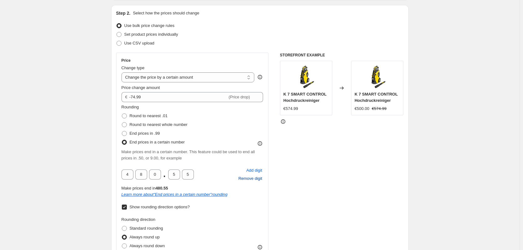
click at [248, 180] on span "Remove digit" at bounding box center [251, 179] width 24 height 6
type input "8"
type input "0"
click at [248, 180] on span "Remove digit" at bounding box center [251, 179] width 24 height 6
type input "0"
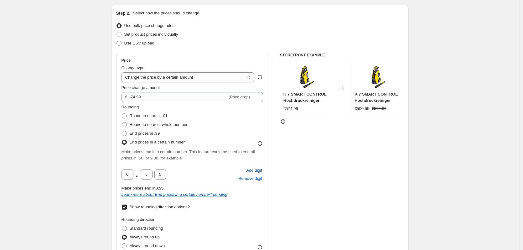
click at [258, 169] on span "Add digit" at bounding box center [254, 170] width 16 height 6
click at [147, 175] on input "0" at bounding box center [141, 175] width 12 height 10
click at [309, 184] on div "STOREFRONT EXAMPLE K 7 SMART CONTROL Hochdruckreiniger €574.99 Changed to K 7 S…" at bounding box center [342, 174] width 124 height 243
click at [262, 170] on span "Add digit" at bounding box center [254, 170] width 16 height 6
click at [251, 180] on span "Remove digit" at bounding box center [251, 179] width 24 height 6
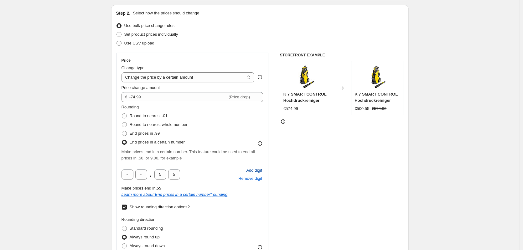
click at [248, 171] on span "Add digit" at bounding box center [254, 170] width 16 height 6
click at [252, 177] on span "Remove digit" at bounding box center [251, 179] width 24 height 6
drag, startPoint x: 185, startPoint y: 140, endPoint x: 131, endPoint y: 146, distance: 54.3
click at [131, 146] on div "End prices in a certain number" at bounding box center [155, 142] width 66 height 9
copy span "End prices in a certain number"
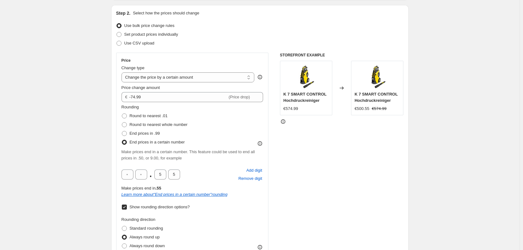
click at [273, 156] on div "Price Change type Change the price to a certain amount Change the price by a ce…" at bounding box center [260, 174] width 288 height 243
drag, startPoint x: 365, startPoint y: 110, endPoint x: 374, endPoint y: 112, distance: 10.0
click at [375, 109] on div "€500.55 €574.99" at bounding box center [377, 109] width 45 height 6
click at [347, 165] on div "STOREFRONT EXAMPLE K 7 SMART CONTROL Hochdruckreiniger €574.99 Changed to K 7 S…" at bounding box center [342, 174] width 124 height 243
drag, startPoint x: 363, startPoint y: 110, endPoint x: 371, endPoint y: 109, distance: 8.2
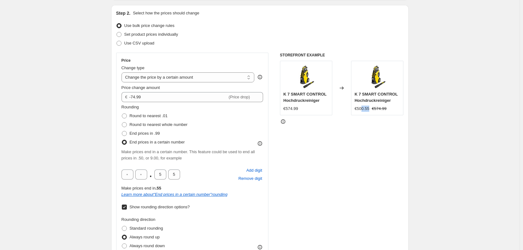
click at [371, 109] on div "€500.55 €574.99" at bounding box center [377, 109] width 45 height 6
click at [368, 158] on div "STOREFRONT EXAMPLE K 7 SMART CONTROL Hochdruckreiniger €574.99 Changed to K 7 S…" at bounding box center [342, 174] width 124 height 243
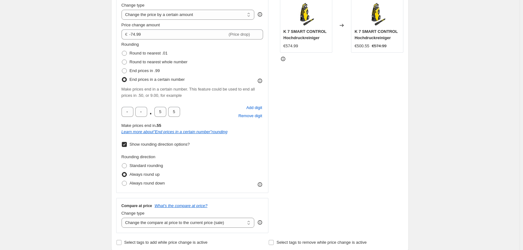
scroll to position [94, 0]
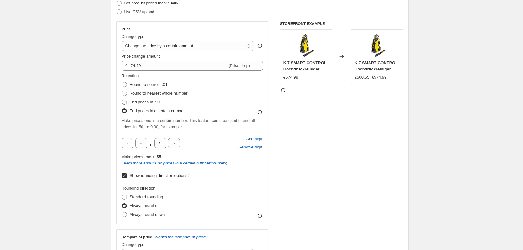
click at [126, 103] on span at bounding box center [124, 102] width 5 height 5
click at [122, 100] on input "End prices in .99" at bounding box center [122, 100] width 0 height 0
radio input "true"
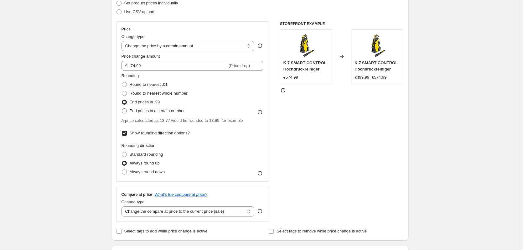
click at [127, 111] on span at bounding box center [124, 110] width 5 height 5
click at [122, 109] on input "End prices in a certain number" at bounding box center [122, 108] width 0 height 0
radio input "true"
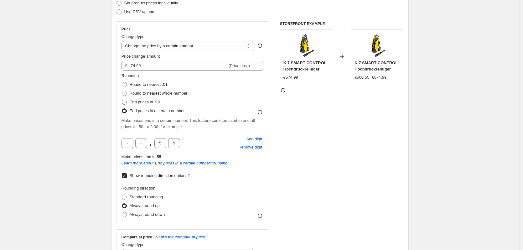
click at [126, 104] on span at bounding box center [124, 102] width 5 height 5
click at [122, 100] on input "End prices in .99" at bounding box center [122, 100] width 0 height 0
radio input "true"
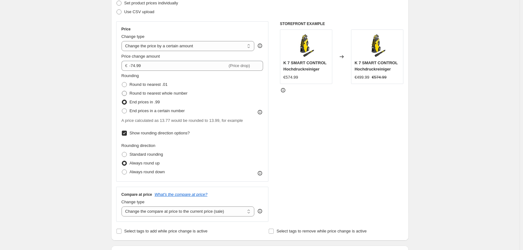
click at [126, 94] on span at bounding box center [124, 93] width 5 height 5
click at [122, 91] on input "Round to nearest whole number" at bounding box center [122, 91] width 0 height 0
radio input "true"
click at [126, 88] on label "Round to nearest .01" at bounding box center [145, 84] width 46 height 9
click at [122, 82] on input "Round to nearest .01" at bounding box center [122, 82] width 0 height 0
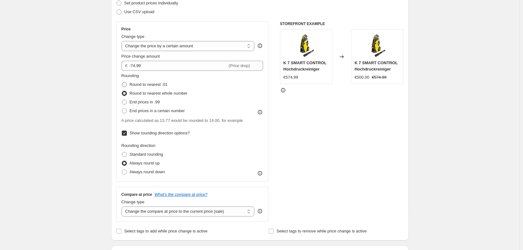
radio input "true"
click at [124, 101] on span at bounding box center [124, 102] width 5 height 5
click at [122, 100] on input "End prices in .99" at bounding box center [122, 100] width 0 height 0
radio input "true"
click at [127, 93] on span at bounding box center [124, 93] width 5 height 5
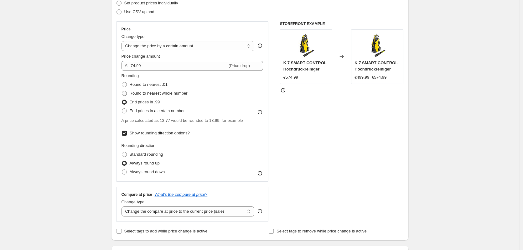
click at [122, 91] on input "Round to nearest whole number" at bounding box center [122, 91] width 0 height 0
radio input "true"
click at [127, 103] on span at bounding box center [124, 102] width 5 height 5
click at [122, 100] on input "End prices in .99" at bounding box center [122, 100] width 0 height 0
radio input "true"
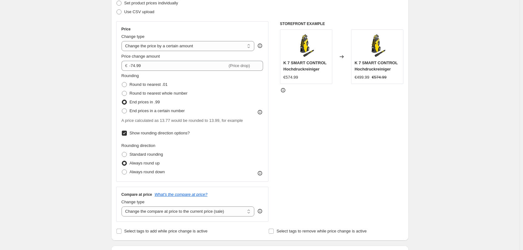
scroll to position [63, 0]
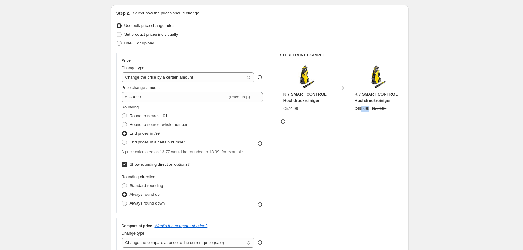
drag, startPoint x: 364, startPoint y: 110, endPoint x: 370, endPoint y: 109, distance: 5.8
click at [370, 109] on div "€499.99" at bounding box center [362, 109] width 15 height 6
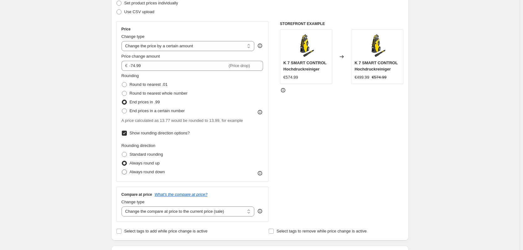
click at [125, 172] on span at bounding box center [124, 172] width 5 height 5
click at [122, 170] on input "Always round down" at bounding box center [122, 170] width 0 height 0
radio input "true"
click at [125, 162] on span at bounding box center [124, 163] width 5 height 5
click at [122, 161] on input "Always round up" at bounding box center [122, 161] width 0 height 0
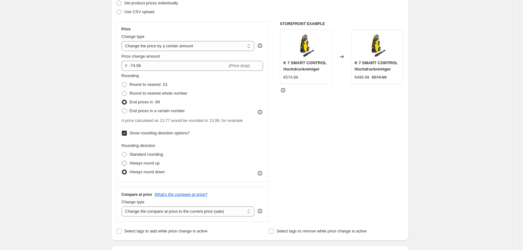
radio input "true"
click at [126, 154] on span at bounding box center [124, 154] width 5 height 5
click at [122, 152] on input "Standard rounding" at bounding box center [122, 152] width 0 height 0
radio input "true"
click at [127, 92] on span at bounding box center [124, 93] width 5 height 5
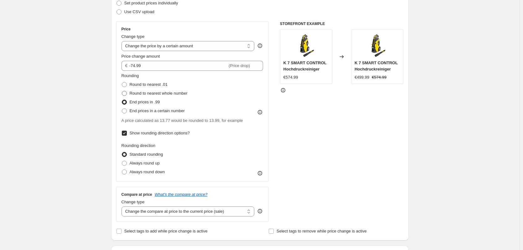
click at [122, 91] on input "Round to nearest whole number" at bounding box center [122, 91] width 0 height 0
radio input "true"
click at [127, 162] on span at bounding box center [124, 163] width 5 height 5
click at [122, 161] on input "Always round up" at bounding box center [122, 161] width 0 height 0
radio input "true"
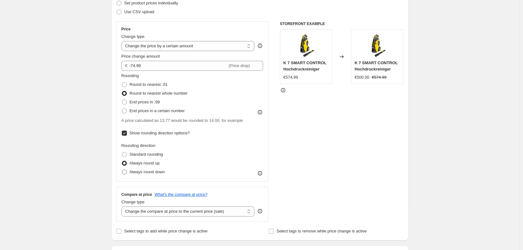
click at [129, 171] on label "Always round down" at bounding box center [144, 172] width 44 height 9
click at [122, 170] on input "Always round down" at bounding box center [122, 170] width 0 height 0
radio input "true"
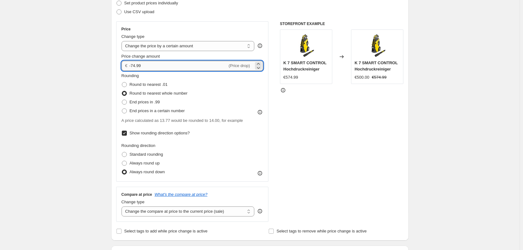
click at [136, 64] on input "-74.99" at bounding box center [178, 66] width 98 height 10
type input "-73.99"
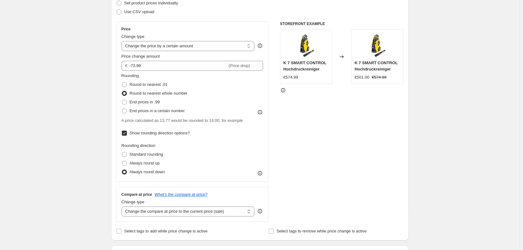
click at [313, 106] on div "STOREFRONT EXAMPLE K 7 SMART CONTROL Hochdruckreiniger €574.99 Changed to K 7 S…" at bounding box center [342, 121] width 124 height 201
drag, startPoint x: 359, startPoint y: 80, endPoint x: 372, endPoint y: 79, distance: 13.8
click at [372, 79] on div "€501.00 €574.99" at bounding box center [377, 77] width 45 height 6
click at [129, 162] on label "Always round up" at bounding box center [141, 163] width 38 height 9
click at [122, 161] on input "Always round up" at bounding box center [122, 161] width 0 height 0
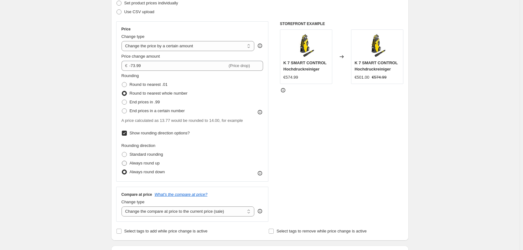
radio input "true"
click at [123, 149] on div "Price Change type Change the price to a certain amount Change the price by a ce…" at bounding box center [192, 101] width 153 height 160
click at [124, 103] on span at bounding box center [124, 102] width 5 height 5
click at [122, 100] on input "End prices in .99" at bounding box center [122, 100] width 0 height 0
radio input "true"
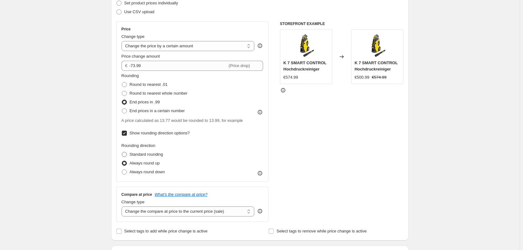
click at [127, 154] on span at bounding box center [124, 154] width 5 height 5
click at [122, 152] on input "Standard rounding" at bounding box center [122, 152] width 0 height 0
radio input "true"
click at [127, 163] on span at bounding box center [124, 163] width 5 height 5
click at [122, 161] on input "Always round up" at bounding box center [122, 161] width 0 height 0
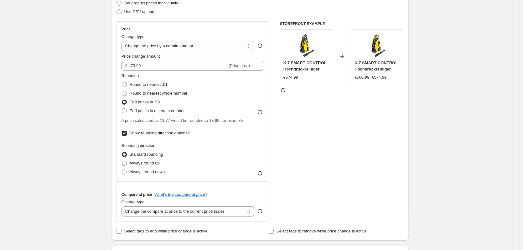
radio input "true"
click at [125, 168] on label "Always round down" at bounding box center [144, 172] width 44 height 9
click at [122, 170] on input "Always round down" at bounding box center [122, 170] width 0 height 0
radio input "true"
click at [127, 163] on span at bounding box center [124, 163] width 5 height 5
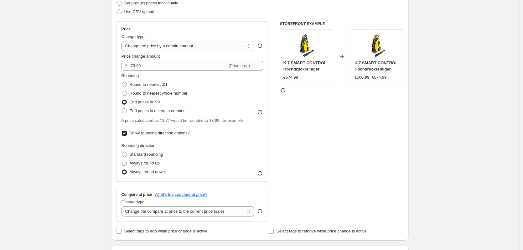
click at [122, 161] on input "Always round up" at bounding box center [122, 161] width 0 height 0
radio input "true"
click at [127, 171] on span at bounding box center [124, 172] width 5 height 5
click at [122, 170] on input "Always round down" at bounding box center [122, 170] width 0 height 0
radio input "true"
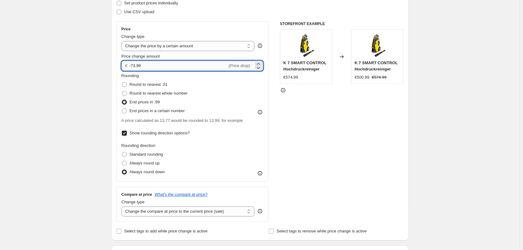
click at [180, 67] on input "-73.99" at bounding box center [178, 66] width 98 height 10
drag, startPoint x: 150, startPoint y: 66, endPoint x: 133, endPoint y: 67, distance: 16.3
click at [133, 67] on input "-73.99" at bounding box center [178, 66] width 98 height 10
type input "-10.00"
click at [408, 144] on div "Step 2. Select how the prices should change Use bulk price change rules Set pro…" at bounding box center [260, 107] width 298 height 267
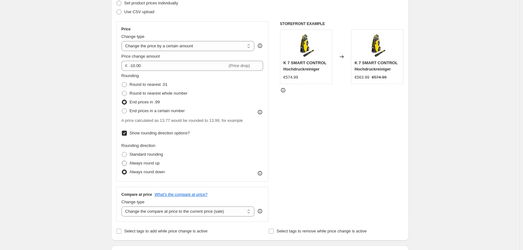
click at [127, 162] on span at bounding box center [124, 163] width 5 height 5
click at [122, 161] on input "Always round up" at bounding box center [122, 161] width 0 height 0
radio input "true"
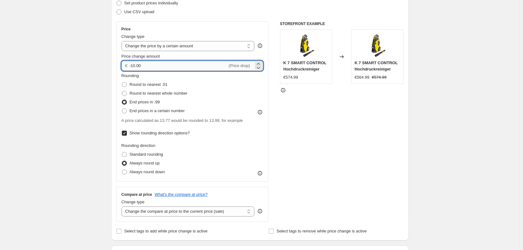
click at [138, 65] on input "-10.00" at bounding box center [178, 66] width 98 height 10
type input "-70.00"
click at [297, 163] on div "STOREFRONT EXAMPLE K 7 SMART CONTROL Hochdruckreiniger €574.99 Changed to K 7 S…" at bounding box center [342, 121] width 124 height 201
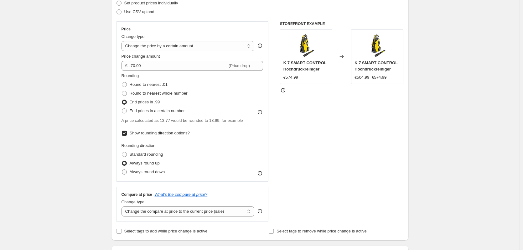
click at [124, 170] on span at bounding box center [124, 172] width 5 height 5
click at [122, 170] on input "Always round down" at bounding box center [122, 170] width 0 height 0
radio input "true"
click at [124, 161] on span at bounding box center [124, 163] width 5 height 5
click at [122, 161] on input "Always round up" at bounding box center [122, 161] width 0 height 0
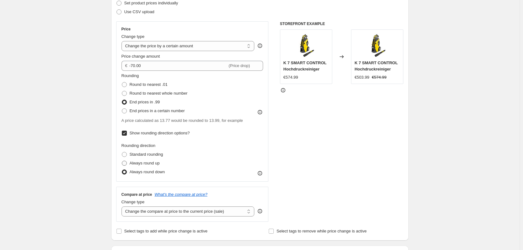
radio input "true"
click at [127, 169] on span at bounding box center [125, 172] width 6 height 6
click at [122, 170] on input "Always round down" at bounding box center [122, 170] width 0 height 0
radio input "true"
click at [125, 159] on label "Always round up" at bounding box center [141, 163] width 38 height 9
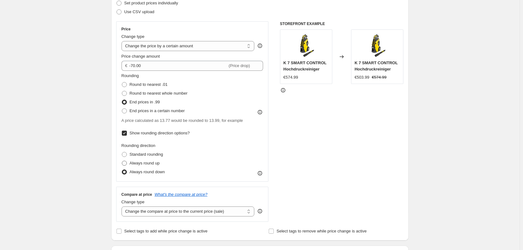
click at [122, 161] on input "Always round up" at bounding box center [122, 161] width 0 height 0
radio input "true"
click at [127, 86] on span at bounding box center [124, 84] width 5 height 5
click at [122, 82] on input "Round to nearest .01" at bounding box center [122, 82] width 0 height 0
radio input "true"
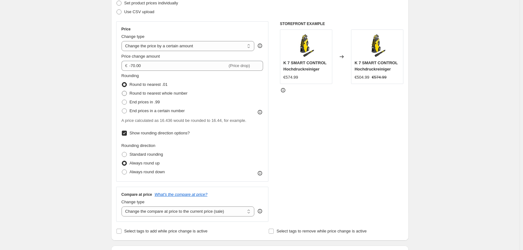
click at [126, 92] on label "Round to nearest whole number" at bounding box center [155, 93] width 66 height 9
click at [122, 91] on input "Round to nearest whole number" at bounding box center [122, 91] width 0 height 0
radio input "true"
click at [127, 175] on span at bounding box center [125, 172] width 6 height 6
click at [122, 170] on input "Always round down" at bounding box center [122, 170] width 0 height 0
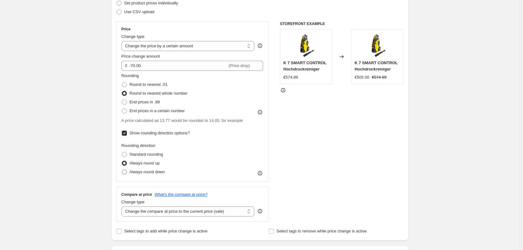
radio input "true"
click at [127, 164] on span at bounding box center [124, 163] width 5 height 5
click at [122, 161] on input "Always round up" at bounding box center [122, 161] width 0 height 0
radio input "true"
click at [126, 154] on span at bounding box center [124, 154] width 5 height 5
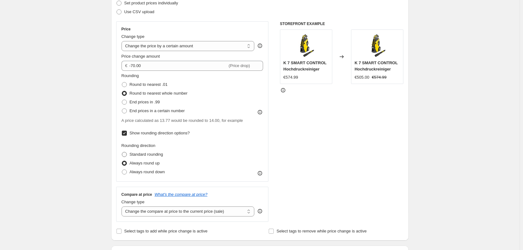
click at [122, 152] on input "Standard rounding" at bounding box center [122, 152] width 0 height 0
radio input "true"
click at [126, 103] on span at bounding box center [124, 102] width 5 height 5
click at [122, 100] on input "End prices in .99" at bounding box center [122, 100] width 0 height 0
radio input "true"
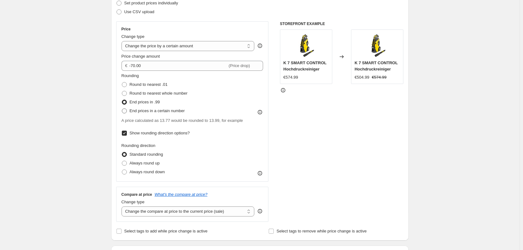
click at [127, 112] on span at bounding box center [124, 110] width 5 height 5
click at [122, 109] on input "End prices in a certain number" at bounding box center [122, 108] width 0 height 0
radio input "true"
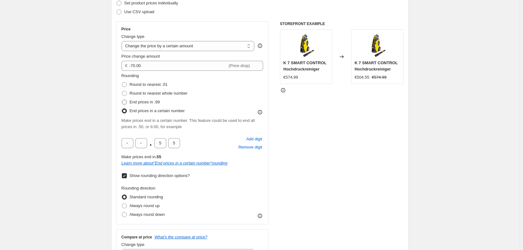
click at [126, 100] on span at bounding box center [124, 102] width 5 height 5
click at [122, 100] on input "End prices in .99" at bounding box center [122, 100] width 0 height 0
radio input "true"
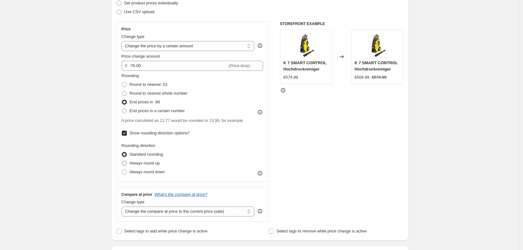
click at [127, 162] on span at bounding box center [124, 163] width 5 height 5
click at [122, 161] on input "Always round up" at bounding box center [122, 161] width 0 height 0
radio input "true"
click at [125, 168] on label "Always round down" at bounding box center [144, 172] width 44 height 9
click at [122, 170] on input "Always round down" at bounding box center [122, 170] width 0 height 0
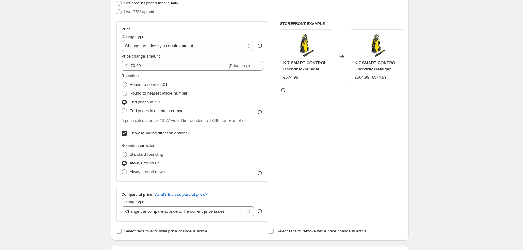
radio input "true"
click at [125, 162] on span at bounding box center [124, 163] width 5 height 5
click at [122, 161] on input "Always round up" at bounding box center [122, 161] width 0 height 0
radio input "true"
drag, startPoint x: 362, startPoint y: 78, endPoint x: 372, endPoint y: 77, distance: 10.1
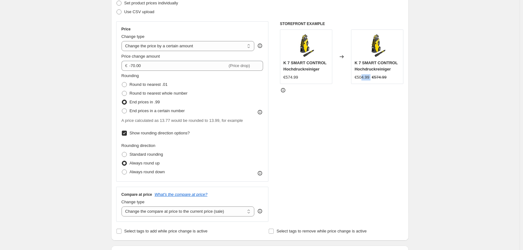
click at [372, 77] on div "€504.99 €574.99" at bounding box center [377, 77] width 45 height 6
drag, startPoint x: 128, startPoint y: 173, endPoint x: 135, endPoint y: 167, distance: 9.2
click at [127, 172] on span at bounding box center [124, 172] width 5 height 5
click at [122, 170] on input "Always round down" at bounding box center [122, 170] width 0 height 0
radio input "true"
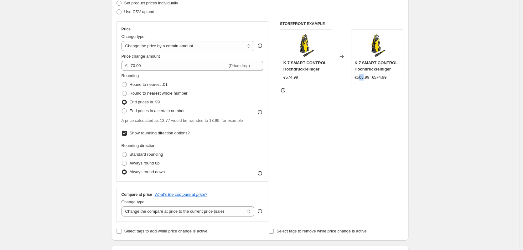
drag, startPoint x: 362, startPoint y: 77, endPoint x: 366, endPoint y: 77, distance: 3.8
click at [366, 77] on div "€503.99" at bounding box center [362, 77] width 15 height 6
click at [360, 107] on div "STOREFRONT EXAMPLE K 7 SMART CONTROL Hochdruckreiniger €574.99 Changed to K 7 S…" at bounding box center [342, 121] width 124 height 201
drag, startPoint x: 366, startPoint y: 80, endPoint x: 374, endPoint y: 77, distance: 8.7
click at [374, 77] on div "€503.99 €574.99" at bounding box center [377, 77] width 45 height 6
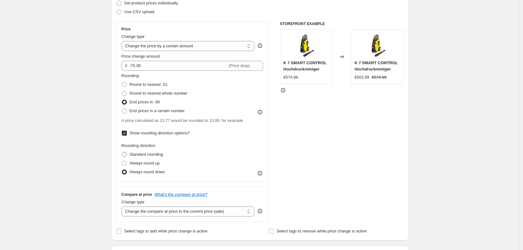
click at [126, 152] on span at bounding box center [124, 154] width 5 height 5
click at [122, 152] on input "Standard rounding" at bounding box center [122, 152] width 0 height 0
radio input "true"
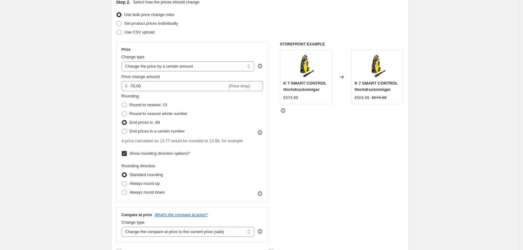
scroll to position [63, 0]
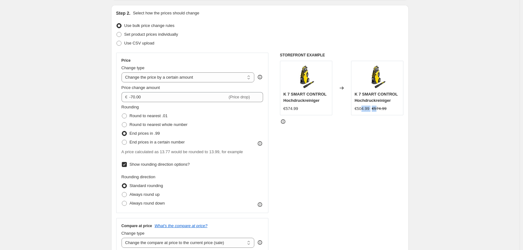
drag, startPoint x: 364, startPoint y: 108, endPoint x: 378, endPoint y: 109, distance: 14.1
click at [378, 109] on div "€504.99 €574.99" at bounding box center [377, 109] width 45 height 6
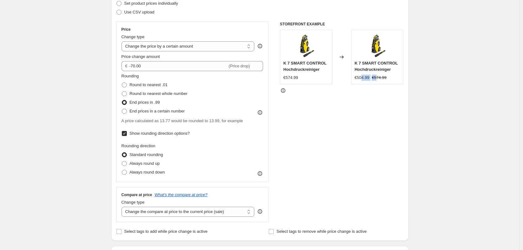
scroll to position [94, 0]
click at [127, 165] on span at bounding box center [124, 163] width 5 height 5
click at [122, 161] on input "Always round up" at bounding box center [122, 161] width 0 height 0
radio input "true"
click at [124, 155] on span at bounding box center [124, 154] width 5 height 5
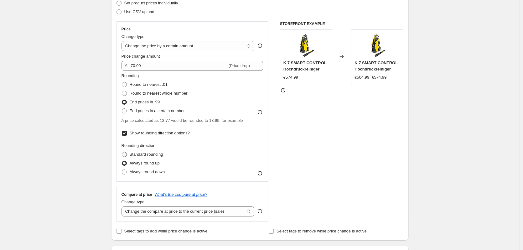
click at [122, 152] on input "Standard rounding" at bounding box center [122, 152] width 0 height 0
radio input "true"
click at [125, 159] on label "Always round up" at bounding box center [141, 163] width 38 height 9
click at [122, 161] on input "Always round up" at bounding box center [122, 161] width 0 height 0
radio input "true"
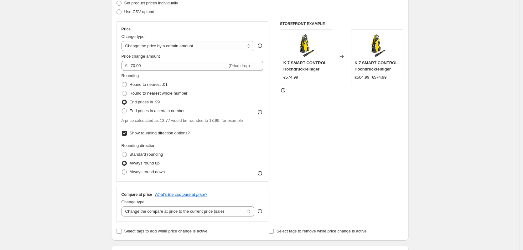
click at [126, 172] on span at bounding box center [124, 172] width 5 height 5
click at [122, 170] on input "Always round down" at bounding box center [122, 170] width 0 height 0
radio input "true"
click at [126, 164] on span at bounding box center [124, 163] width 5 height 5
click at [122, 161] on input "Always round up" at bounding box center [122, 161] width 0 height 0
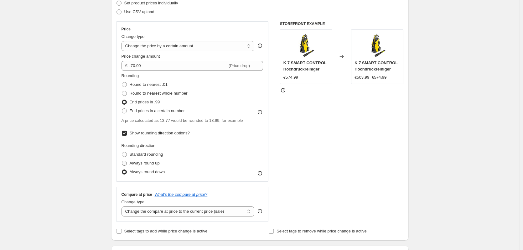
radio input "true"
click at [126, 155] on span at bounding box center [124, 154] width 5 height 5
click at [122, 152] on input "Standard rounding" at bounding box center [122, 152] width 0 height 0
radio input "true"
click at [124, 166] on span at bounding box center [124, 163] width 5 height 5
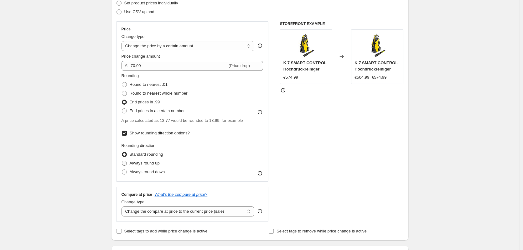
click at [122, 161] on input "Always round up" at bounding box center [122, 161] width 0 height 0
radio input "true"
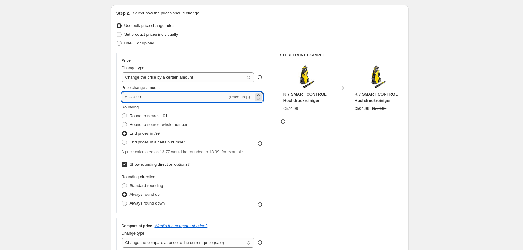
click at [134, 97] on input "-70.00" at bounding box center [178, 97] width 98 height 10
click at [137, 96] on input "-70.00" at bounding box center [178, 97] width 98 height 10
type input "-66.00"
click at [339, 174] on div "STOREFRONT EXAMPLE K 7 SMART CONTROL Hochdruckreiniger €574.99 Changed to K 7 S…" at bounding box center [342, 153] width 124 height 201
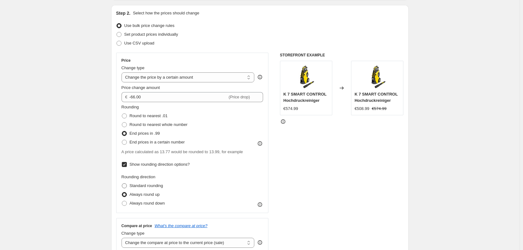
click at [127, 186] on span at bounding box center [124, 185] width 5 height 5
click at [122, 184] on input "Standard rounding" at bounding box center [122, 183] width 0 height 0
radio input "true"
click at [127, 196] on span at bounding box center [124, 194] width 5 height 5
click at [122, 192] on input "Always round up" at bounding box center [122, 192] width 0 height 0
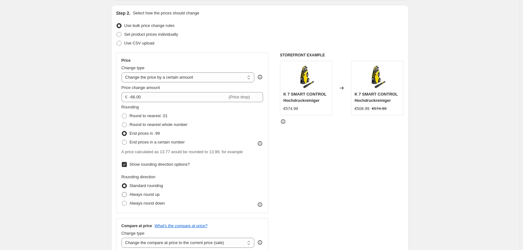
radio input "true"
click at [128, 206] on label "Always round down" at bounding box center [144, 203] width 44 height 9
click at [122, 201] on input "Always round down" at bounding box center [122, 201] width 0 height 0
radio input "true"
click at [127, 195] on span at bounding box center [124, 194] width 5 height 5
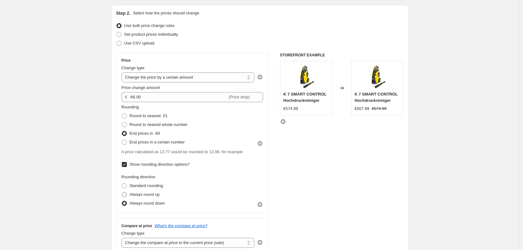
click at [122, 192] on input "Always round up" at bounding box center [122, 192] width 0 height 0
radio input "true"
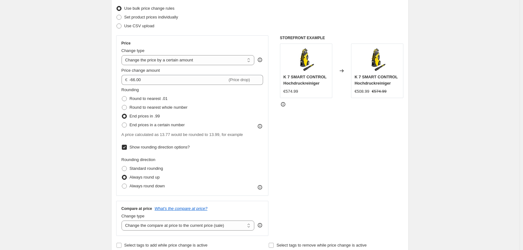
scroll to position [94, 0]
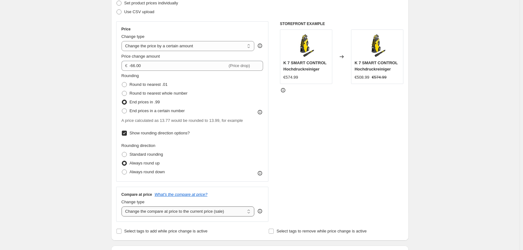
click at [233, 210] on select "Change the compare at price to the current price (sale) Change the compare at p…" at bounding box center [188, 212] width 133 height 10
click at [310, 201] on div "STOREFRONT EXAMPLE K 7 SMART CONTROL Hochdruckreiniger €574.99 Changed to K 7 S…" at bounding box center [342, 121] width 124 height 201
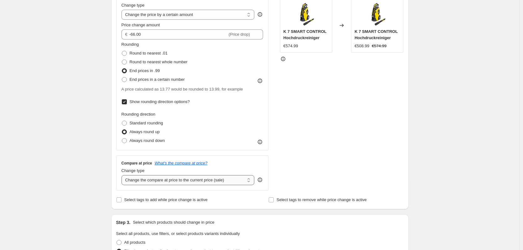
drag, startPoint x: 156, startPoint y: 183, endPoint x: 161, endPoint y: 182, distance: 5.7
click at [156, 183] on select "Change the compare at price to the current price (sale) Change the compare at p…" at bounding box center [188, 180] width 133 height 10
click at [319, 168] on div "STOREFRONT EXAMPLE K 7 SMART CONTROL Hochdruckreiniger €574.99 Changed to K 7 S…" at bounding box center [342, 90] width 124 height 201
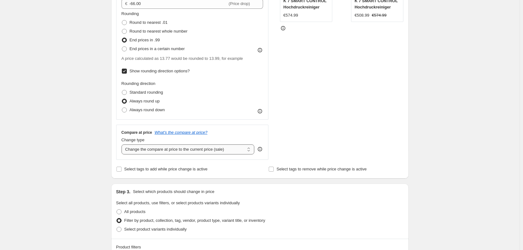
scroll to position [157, 0]
click at [139, 150] on select "Change the compare at price to the current price (sale) Change the compare at p…" at bounding box center [188, 149] width 133 height 10
click at [178, 149] on select "Change the compare at price to the current price (sale) Change the compare at p…" at bounding box center [188, 149] width 133 height 10
select select "to"
click at [123, 144] on select "Change the compare at price to the current price (sale) Change the compare at p…" at bounding box center [188, 149] width 133 height 10
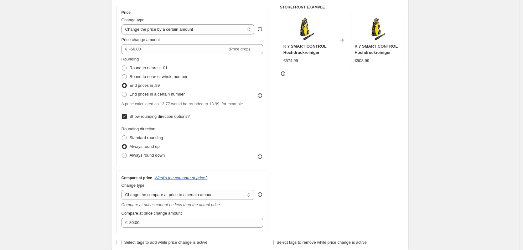
scroll to position [125, 0]
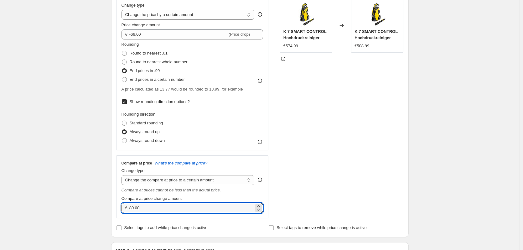
drag, startPoint x: 145, startPoint y: 208, endPoint x: 123, endPoint y: 210, distance: 22.7
click at [123, 210] on div "Compare at price What's the compare at price? Change type Change the compare at…" at bounding box center [192, 186] width 153 height 63
type input "0.00"
click at [344, 214] on div "STOREFRONT EXAMPLE K 7 SMART CONTROL Hochdruckreiniger €574.99 Changed to K 7 S…" at bounding box center [342, 104] width 124 height 229
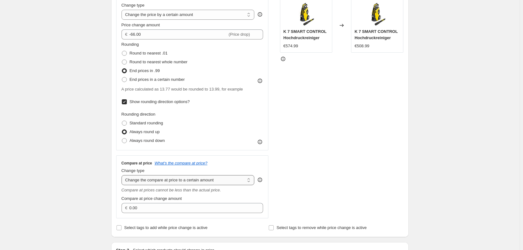
click at [203, 182] on select "Change the compare at price to the current price (sale) Change the compare at p…" at bounding box center [188, 180] width 133 height 10
click at [123, 175] on select "Change the compare at price to the current price (sale) Change the compare at p…" at bounding box center [188, 180] width 133 height 10
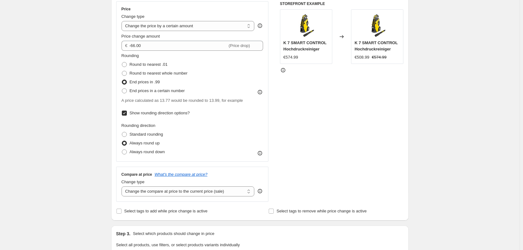
scroll to position [94, 0]
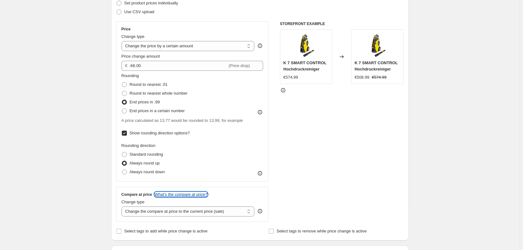
click at [186, 193] on icon "What's the compare at price?" at bounding box center [181, 194] width 53 height 5
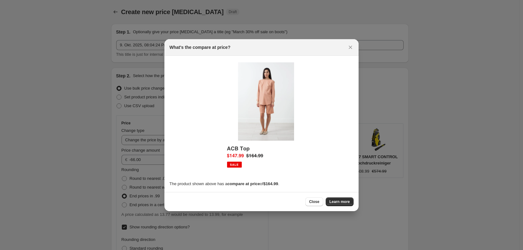
scroll to position [0, 0]
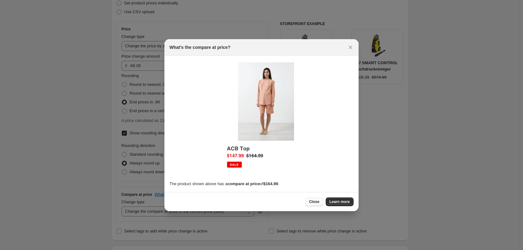
click at [310, 203] on button "Close" at bounding box center [315, 201] width 18 height 9
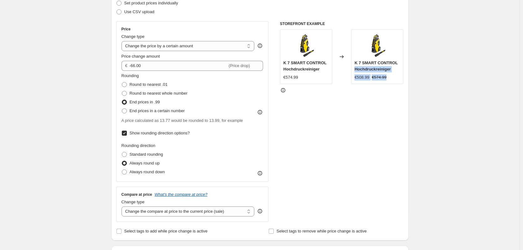
drag, startPoint x: 355, startPoint y: 66, endPoint x: 391, endPoint y: 79, distance: 38.2
click at [391, 79] on div "K 7 SMART CONTROL Hochdruckreiniger €508.99 €574.99" at bounding box center [377, 56] width 52 height 55
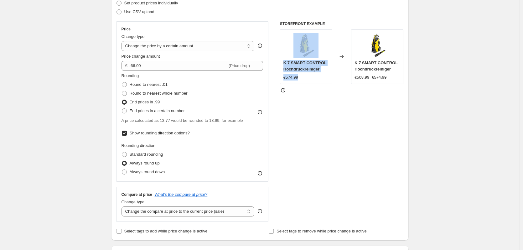
drag, startPoint x: 284, startPoint y: 53, endPoint x: 299, endPoint y: 79, distance: 30.4
click at [299, 79] on div "K 7 SMART CONTROL Hochdruckreiniger €574.99" at bounding box center [306, 56] width 52 height 55
click at [323, 97] on div "STOREFRONT EXAMPLE K 7 SMART CONTROL Hochdruckreiniger €574.99 Changed to K 7 S…" at bounding box center [342, 121] width 124 height 201
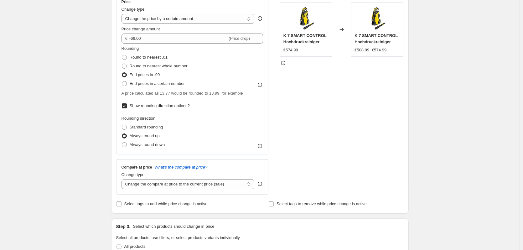
scroll to position [157, 0]
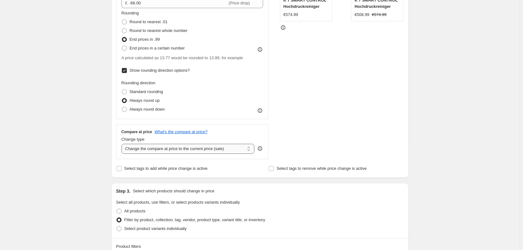
click at [229, 150] on select "Change the compare at price to the current price (sale) Change the compare at p…" at bounding box center [188, 149] width 133 height 10
select select "to"
click at [123, 144] on select "Change the compare at price to the current price (sale) Change the compare at p…" at bounding box center [188, 149] width 133 height 10
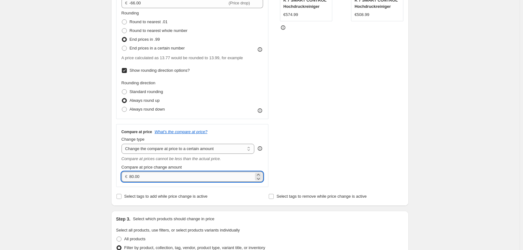
click at [152, 174] on input "80.00" at bounding box center [191, 177] width 124 height 10
click at [135, 179] on input "80.00" at bounding box center [191, 177] width 124 height 10
type input "520.00"
click at [338, 157] on div "STOREFRONT EXAMPLE K 7 SMART CONTROL Hochdruckreiniger €574.99 Changed to K 7 S…" at bounding box center [342, 73] width 124 height 229
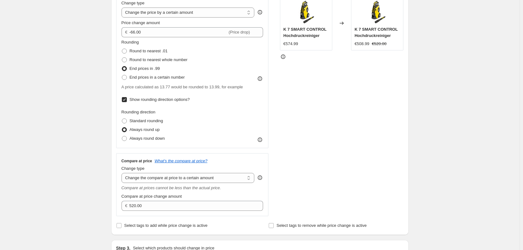
scroll to position [94, 0]
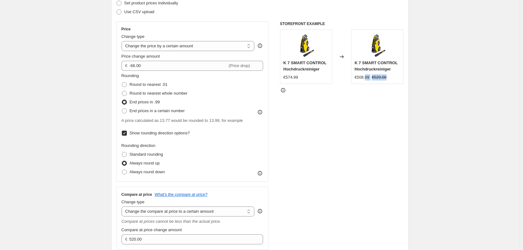
drag, startPoint x: 386, startPoint y: 77, endPoint x: 367, endPoint y: 82, distance: 19.9
click at [367, 82] on div "K 7 SMART CONTROL Hochdruckreiniger €508.99 €520.00" at bounding box center [377, 56] width 52 height 55
drag, startPoint x: 340, startPoint y: 121, endPoint x: 336, endPoint y: 124, distance: 5.1
click at [340, 121] on div "STOREFRONT EXAMPLE K 7 SMART CONTROL Hochdruckreiniger €574.99 Changed to K 7 S…" at bounding box center [342, 135] width 124 height 229
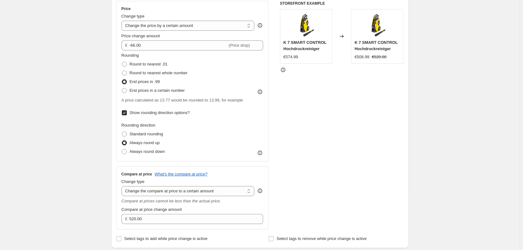
scroll to position [125, 0]
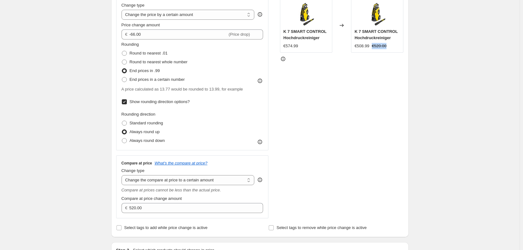
drag, startPoint x: 374, startPoint y: 45, endPoint x: 392, endPoint y: 44, distance: 17.9
click at [392, 44] on div "€508.99 €520.00" at bounding box center [377, 46] width 45 height 6
click at [198, 185] on select "Change the compare at price to the current price (sale) Change the compare at p…" at bounding box center [188, 180] width 133 height 10
select select "ep"
click at [123, 175] on select "Change the compare at price to the current price (sale) Change the compare at p…" at bounding box center [188, 180] width 133 height 10
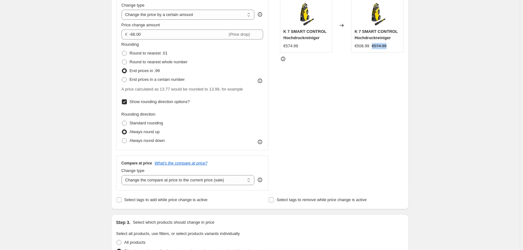
drag, startPoint x: 372, startPoint y: 49, endPoint x: 396, endPoint y: 48, distance: 23.6
click at [396, 48] on div "€508.99 €574.99" at bounding box center [377, 46] width 45 height 6
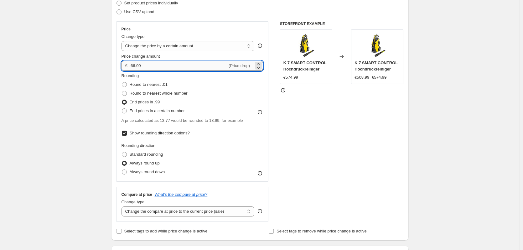
click at [143, 66] on input "-66.00" at bounding box center [178, 66] width 98 height 10
click at [136, 66] on input "-66.00" at bounding box center [178, 66] width 98 height 10
type input "-100.00"
click at [282, 117] on div "Price Change type Change the price to a certain amount Change the price by a ce…" at bounding box center [260, 121] width 288 height 201
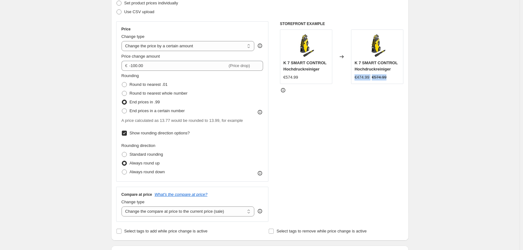
drag, startPoint x: 357, startPoint y: 79, endPoint x: 395, endPoint y: 76, distance: 38.1
click at [395, 76] on div "€474.99 €574.99" at bounding box center [377, 77] width 45 height 6
click at [351, 131] on div "STOREFRONT EXAMPLE K 7 SMART CONTROL Hochdruckreiniger €574.99 Changed to K 7 S…" at bounding box center [342, 121] width 124 height 201
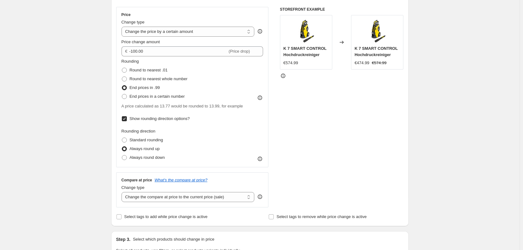
scroll to position [98, 0]
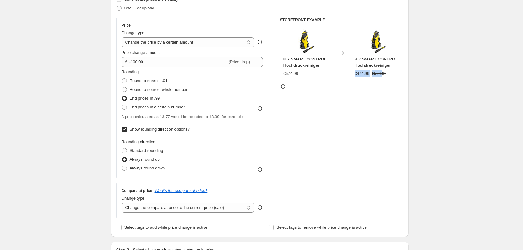
drag, startPoint x: 356, startPoint y: 74, endPoint x: 384, endPoint y: 74, distance: 27.9
click at [383, 74] on div "K 7 SMART CONTROL Hochdruckreiniger €474.99 €574.99" at bounding box center [377, 53] width 52 height 55
click at [362, 88] on div at bounding box center [342, 86] width 124 height 6
drag, startPoint x: 357, startPoint y: 73, endPoint x: 368, endPoint y: 73, distance: 10.7
click at [368, 73] on div "€474.99" at bounding box center [362, 74] width 15 height 6
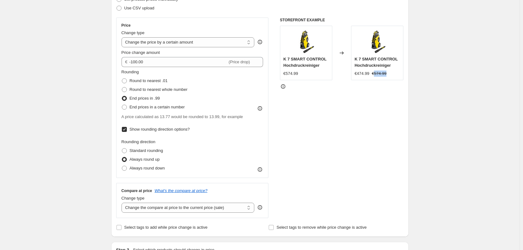
drag, startPoint x: 375, startPoint y: 75, endPoint x: 388, endPoint y: 75, distance: 13.2
click at [388, 75] on div "€474.99 €574.99" at bounding box center [377, 74] width 45 height 6
click at [376, 89] on div at bounding box center [342, 86] width 124 height 6
drag, startPoint x: 372, startPoint y: 74, endPoint x: 391, endPoint y: 73, distance: 18.6
click at [391, 73] on div "€474.99 €574.99" at bounding box center [377, 74] width 45 height 6
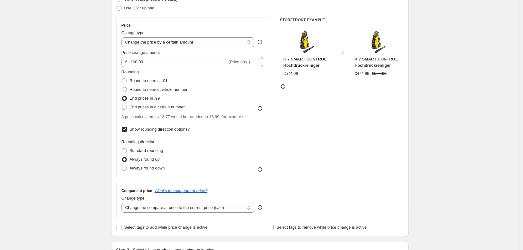
click at [368, 101] on div "STOREFRONT EXAMPLE K 7 SMART CONTROL Hochdruckreiniger €574.99 Changed to K 7 S…" at bounding box center [342, 118] width 124 height 201
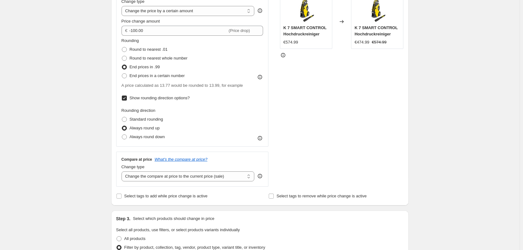
click at [183, 182] on div "Compare at price What's the compare at price? Change type Change the compare at…" at bounding box center [192, 169] width 153 height 35
click at [187, 179] on select "Change the compare at price to the current price (sale) Change the compare at p…" at bounding box center [188, 176] width 133 height 10
click at [321, 160] on div "STOREFRONT EXAMPLE K 7 SMART CONTROL Hochdruckreiniger €574.99 Changed to K 7 S…" at bounding box center [342, 86] width 124 height 201
click at [216, 181] on select "Change the compare at price to the current price (sale) Change the compare at p…" at bounding box center [188, 176] width 133 height 10
click at [123, 171] on select "Change the compare at price to the current price (sale) Change the compare at p…" at bounding box center [188, 176] width 133 height 10
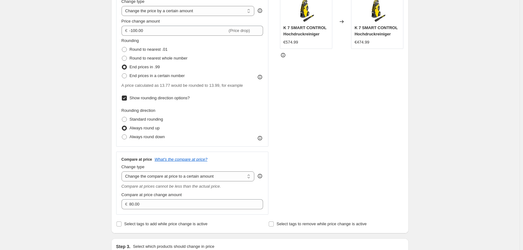
click at [400, 197] on div "STOREFRONT EXAMPLE K 7 SMART CONTROL Hochdruckreiniger €574.99 Changed to K 7 S…" at bounding box center [342, 100] width 124 height 229
click at [179, 175] on select "Change the compare at price to the current price (sale) Change the compare at p…" at bounding box center [188, 176] width 133 height 10
select select "ep"
click at [123, 171] on select "Change the compare at price to the current price (sale) Change the compare at p…" at bounding box center [188, 176] width 133 height 10
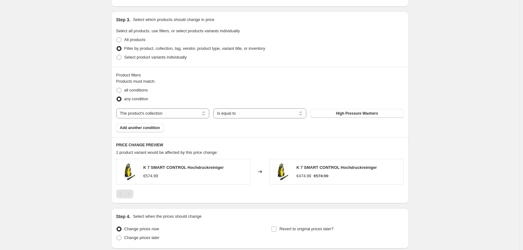
scroll to position [379, 0]
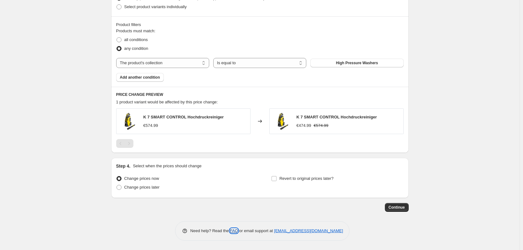
click at [233, 231] on link "FAQ" at bounding box center [234, 231] width 8 height 5
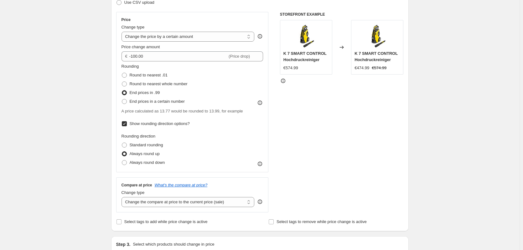
scroll to position [3, 0]
